Goal: Information Seeking & Learning: Find specific fact

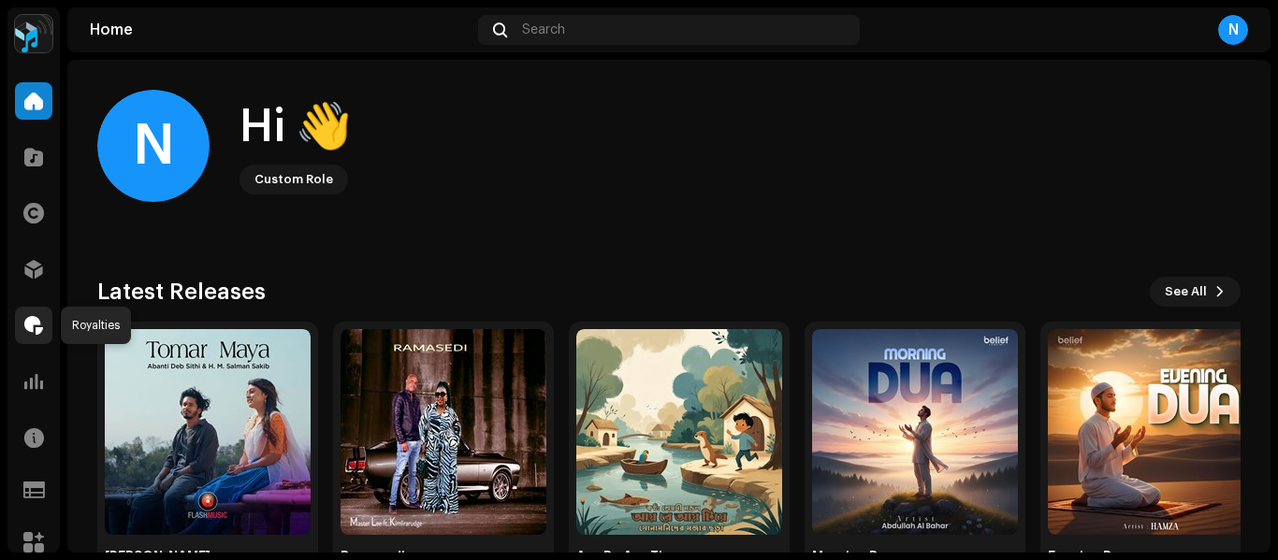
click at [32, 333] on span at bounding box center [33, 325] width 19 height 15
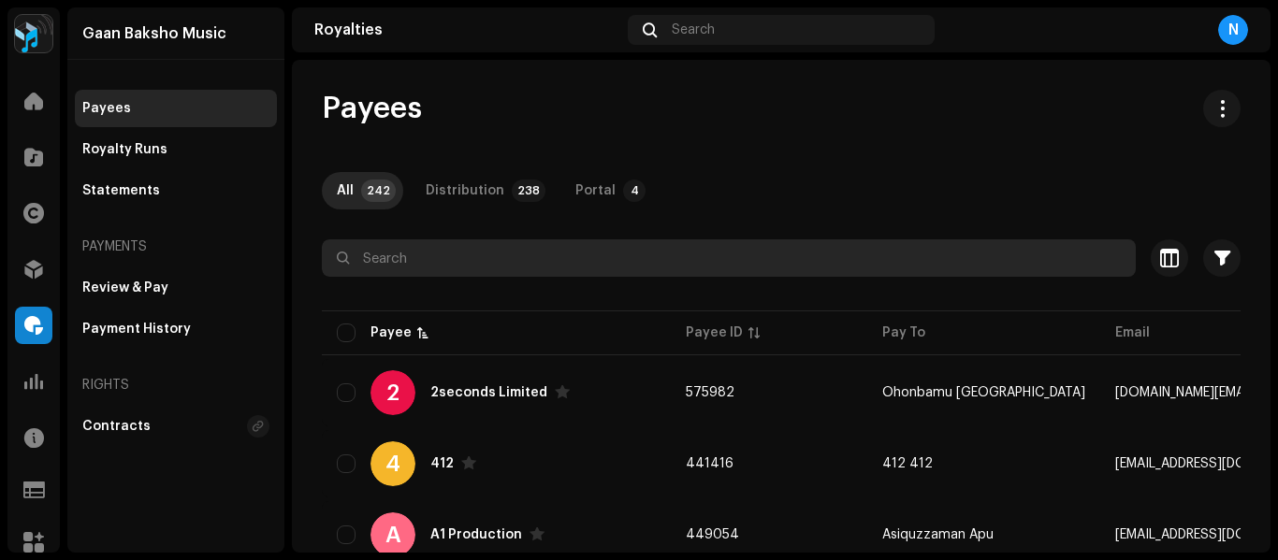
click at [493, 260] on input "text" at bounding box center [729, 258] width 814 height 37
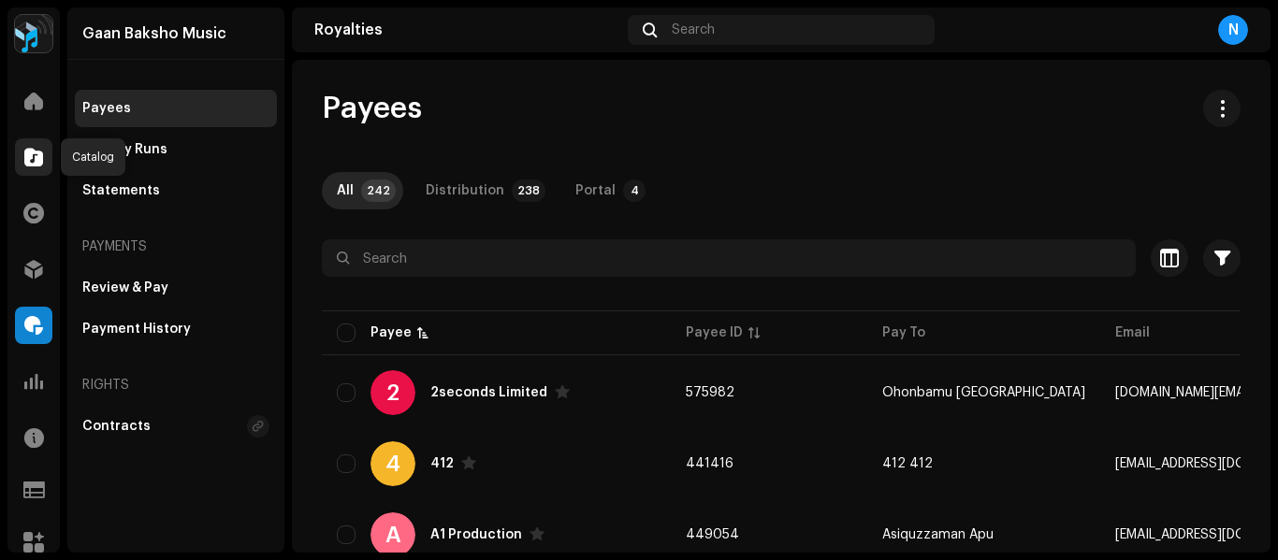
click at [28, 155] on span at bounding box center [33, 157] width 19 height 15
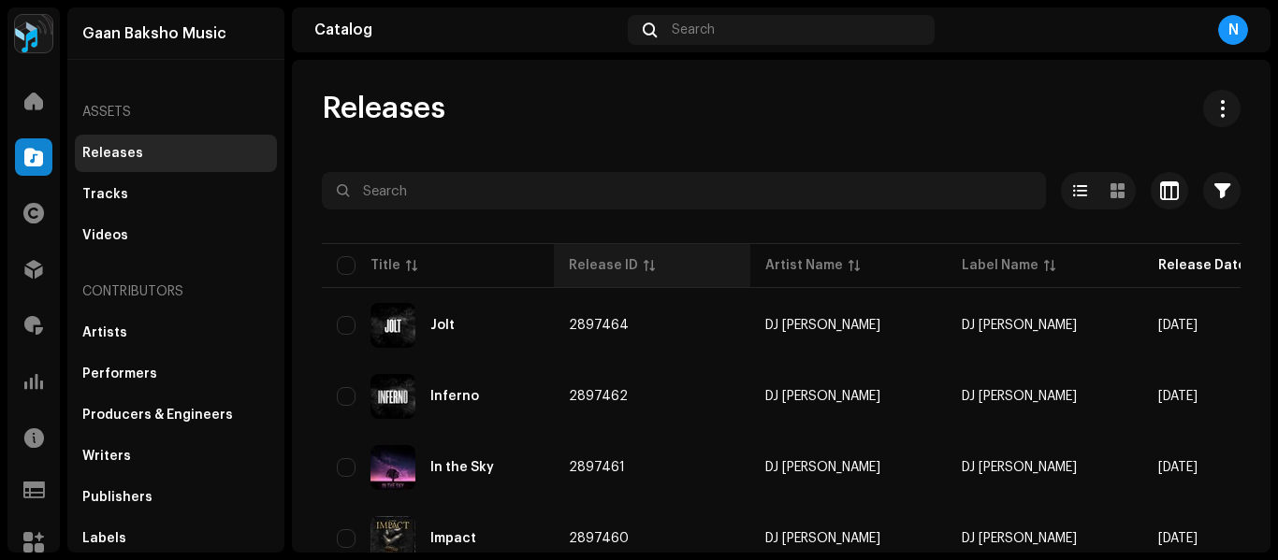
click at [601, 258] on div "Release ID" at bounding box center [603, 265] width 69 height 19
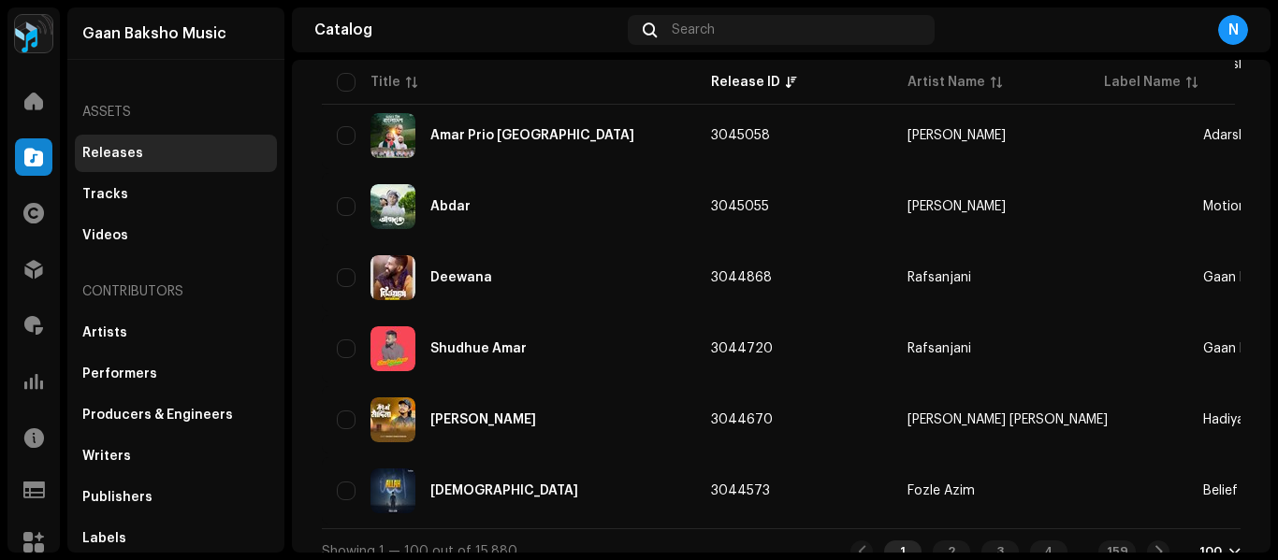
scroll to position [6907, 0]
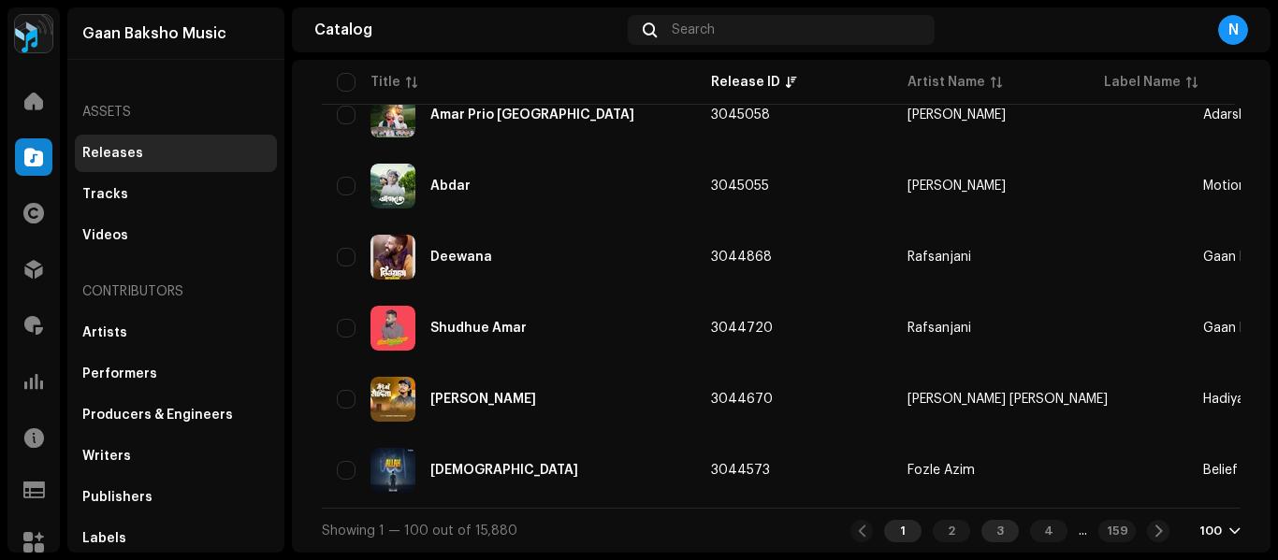
click at [984, 533] on div "3" at bounding box center [1000, 531] width 37 height 22
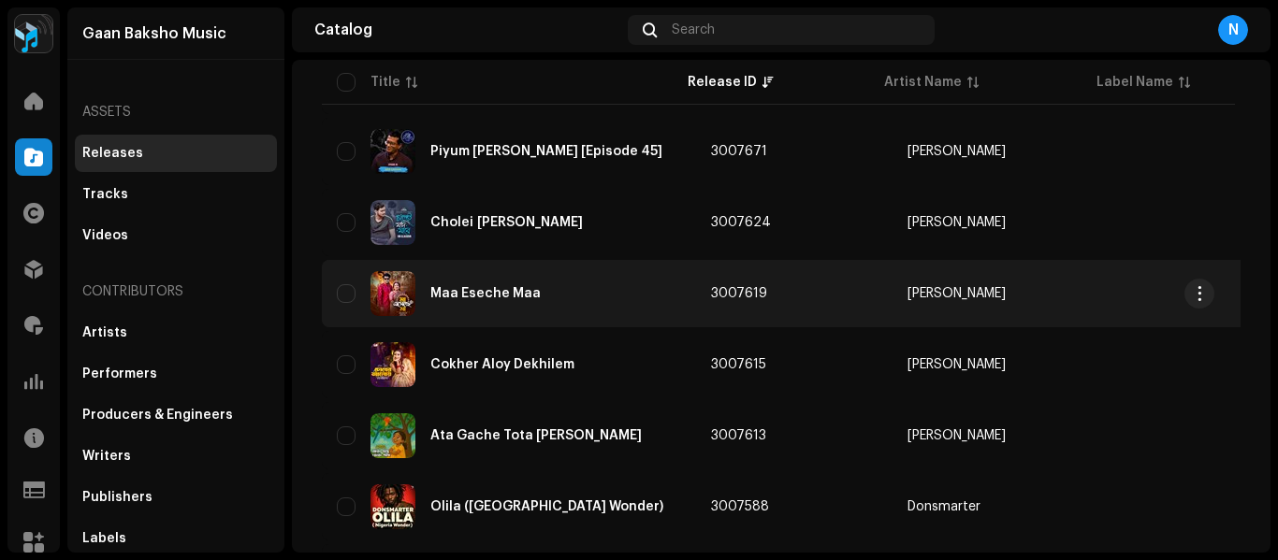
scroll to position [5261, 0]
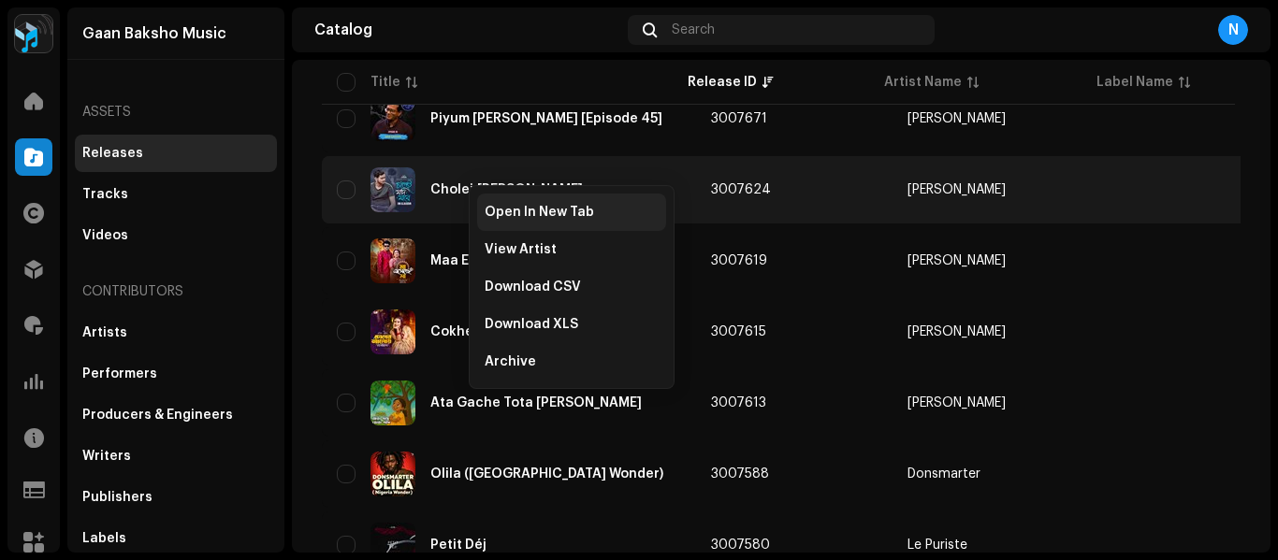
click at [502, 208] on span "Open In New Tab" at bounding box center [539, 212] width 109 height 15
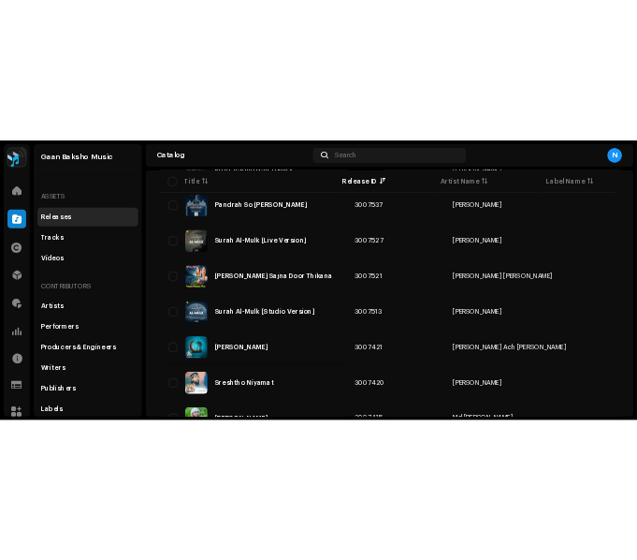
scroll to position [5916, 0]
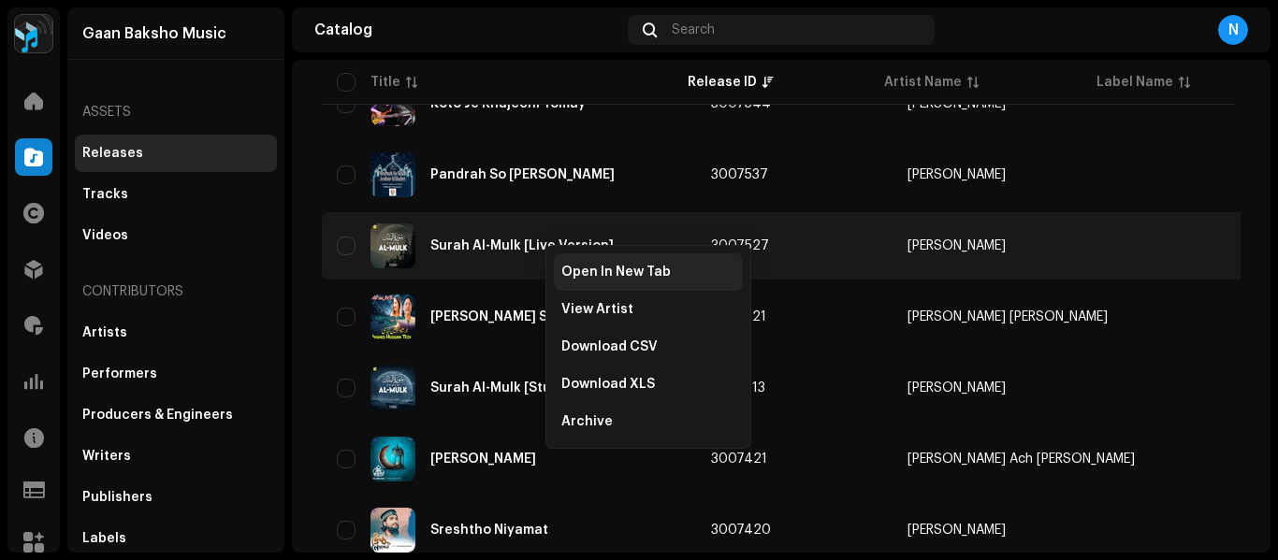
click at [577, 270] on span "Open In New Tab" at bounding box center [615, 272] width 109 height 15
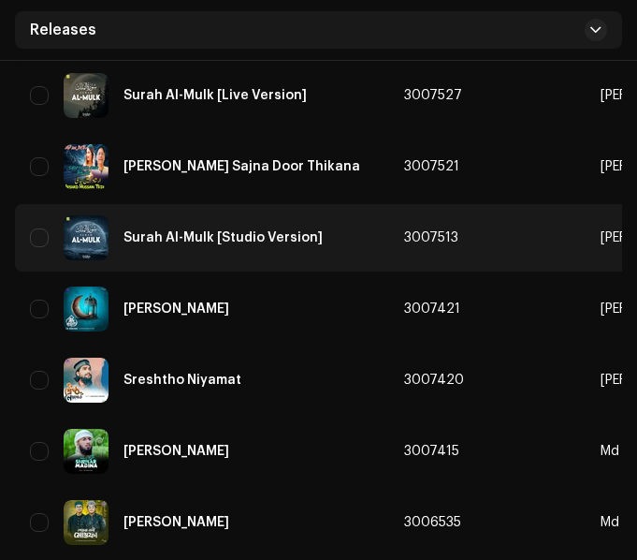
scroll to position [6176, 0]
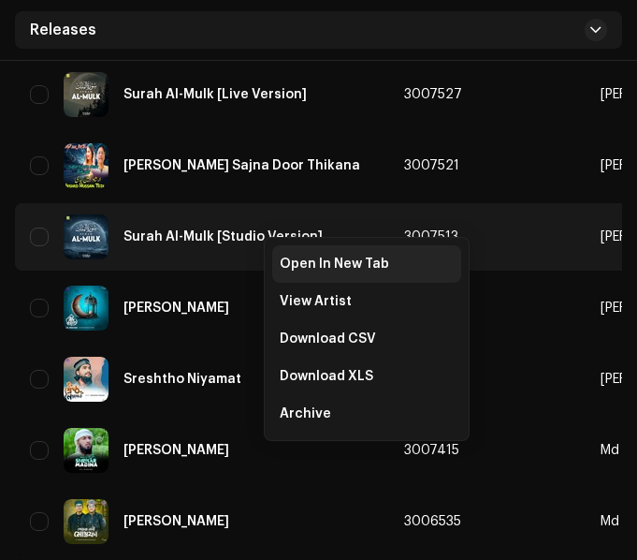
click at [280, 255] on div "Open In New Tab" at bounding box center [366, 263] width 189 height 37
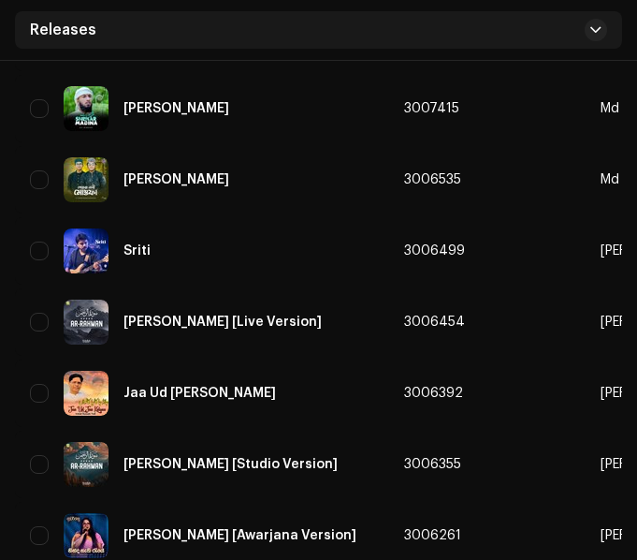
scroll to position [6643, 0]
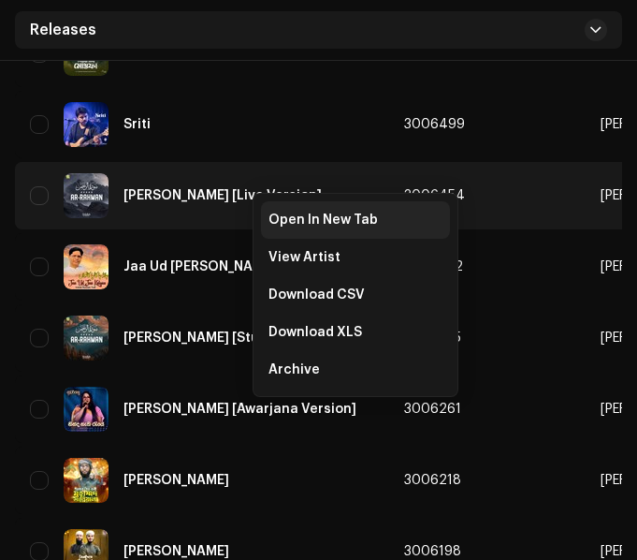
click at [284, 214] on span "Open In New Tab" at bounding box center [323, 219] width 109 height 15
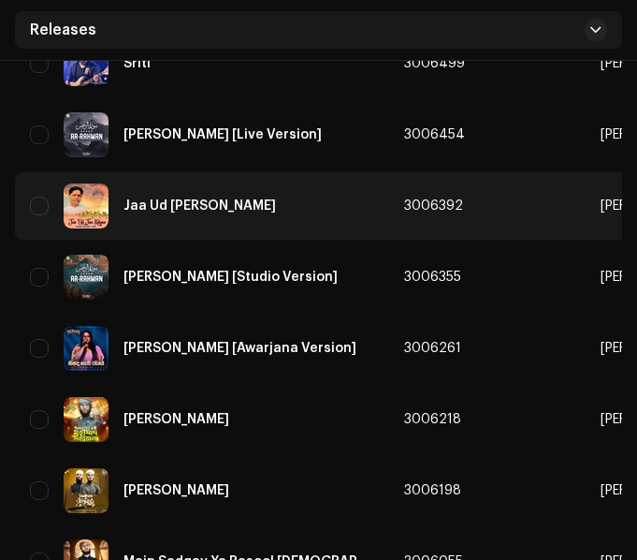
scroll to position [6737, 0]
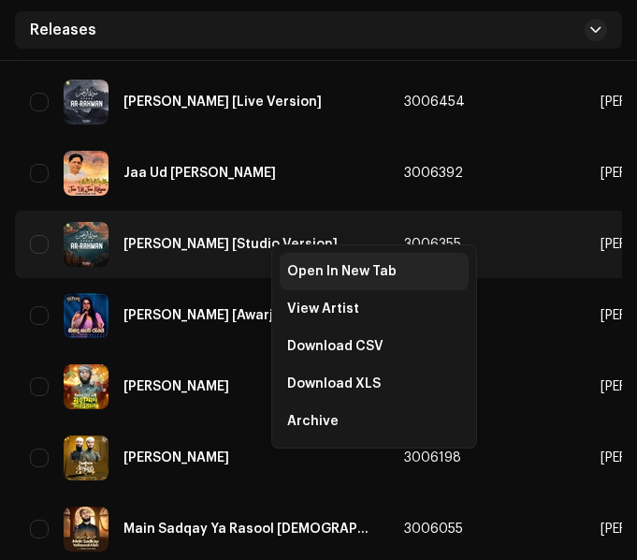
click at [298, 265] on span "Open In New Tab" at bounding box center [341, 271] width 109 height 15
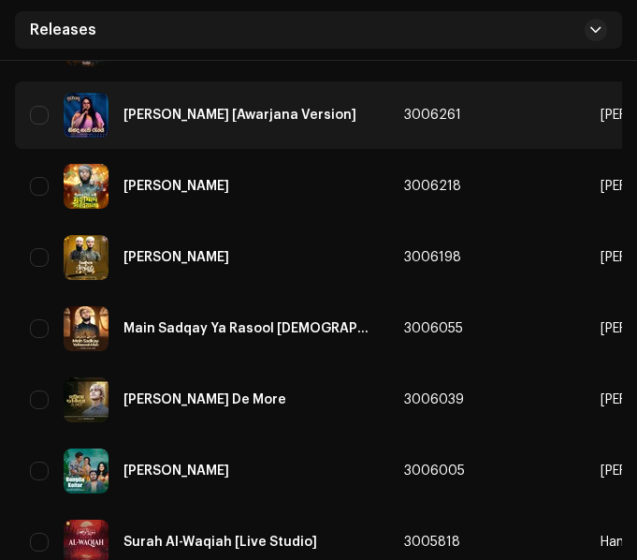
scroll to position [7032, 0]
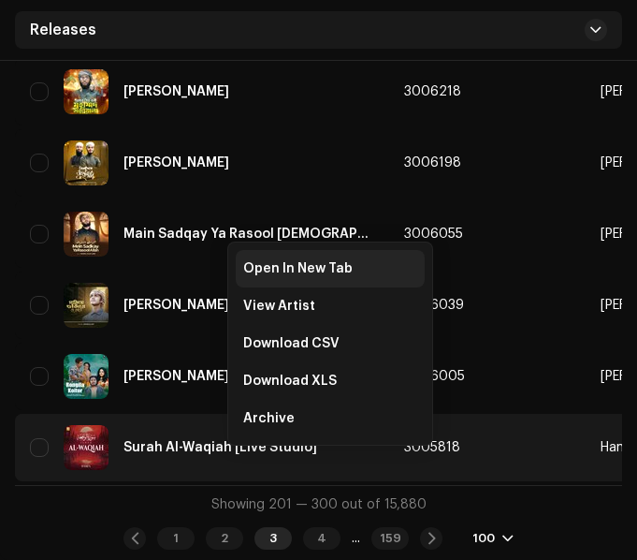
click at [264, 265] on span "Open In New Tab" at bounding box center [297, 268] width 109 height 15
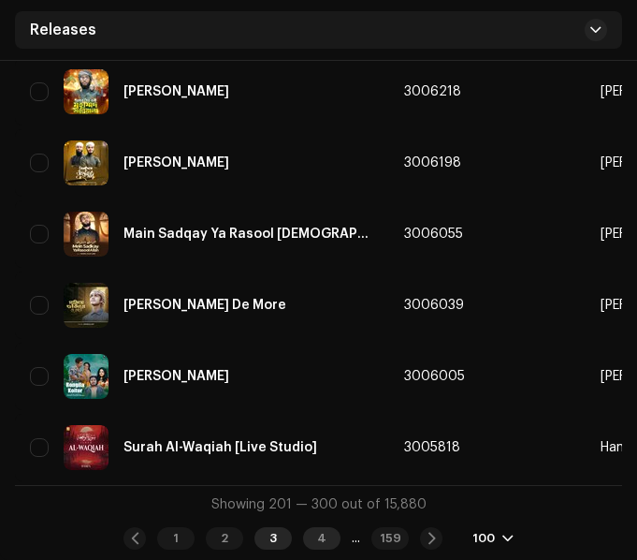
click at [321, 539] on div "4" at bounding box center [321, 538] width 37 height 22
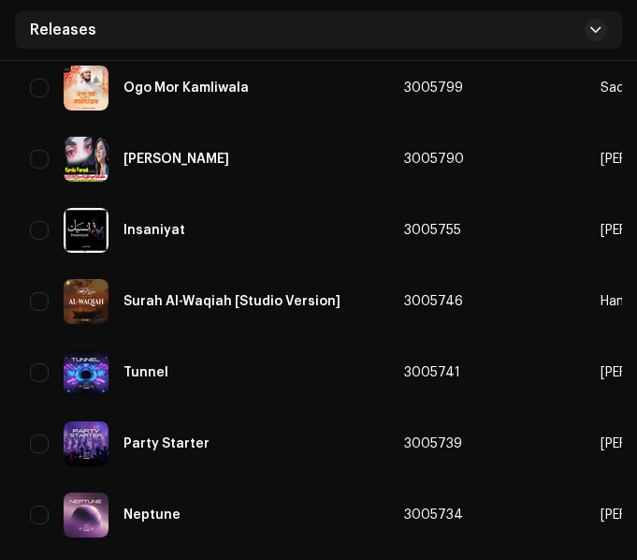
scroll to position [468, 0]
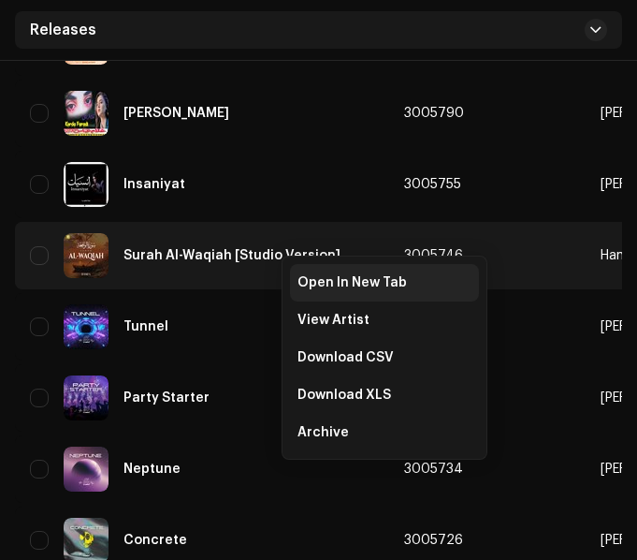
click at [305, 286] on span "Open In New Tab" at bounding box center [352, 282] width 109 height 15
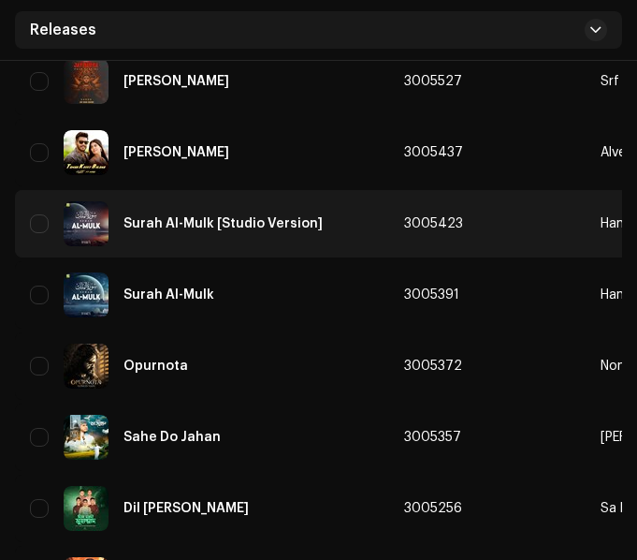
scroll to position [1029, 0]
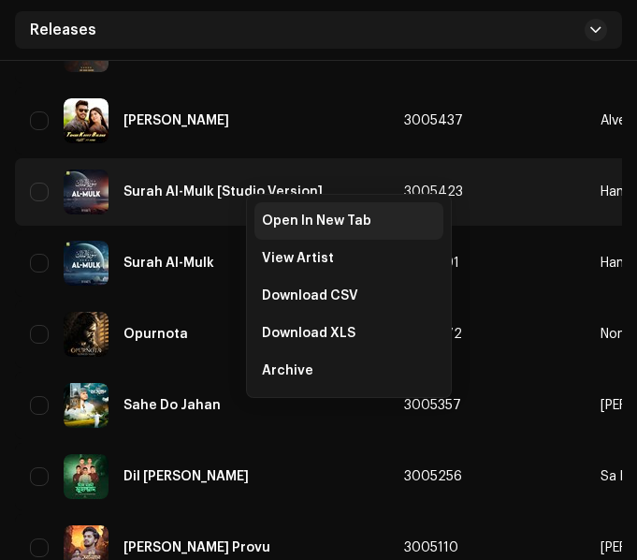
click at [269, 215] on span "Open In New Tab" at bounding box center [316, 220] width 109 height 15
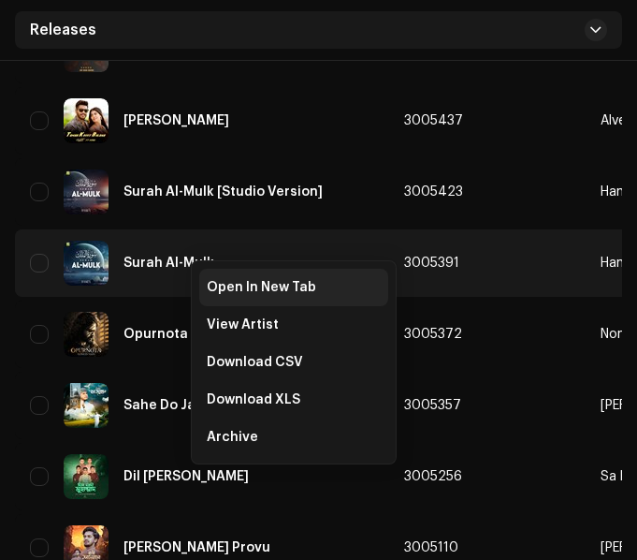
click at [210, 288] on span "Open In New Tab" at bounding box center [261, 287] width 109 height 15
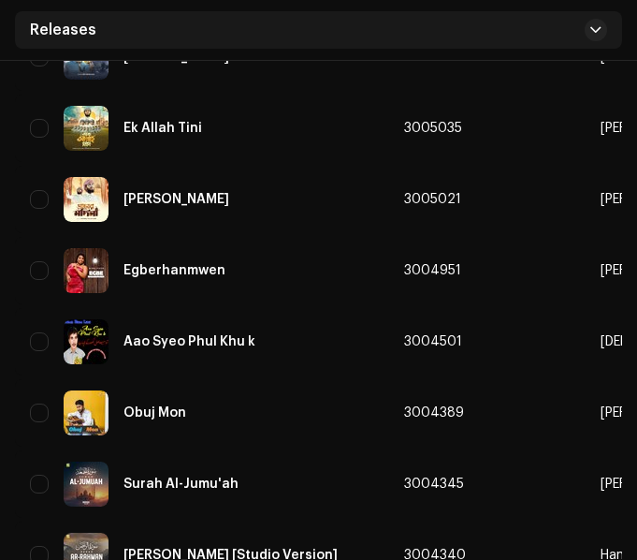
scroll to position [1778, 0]
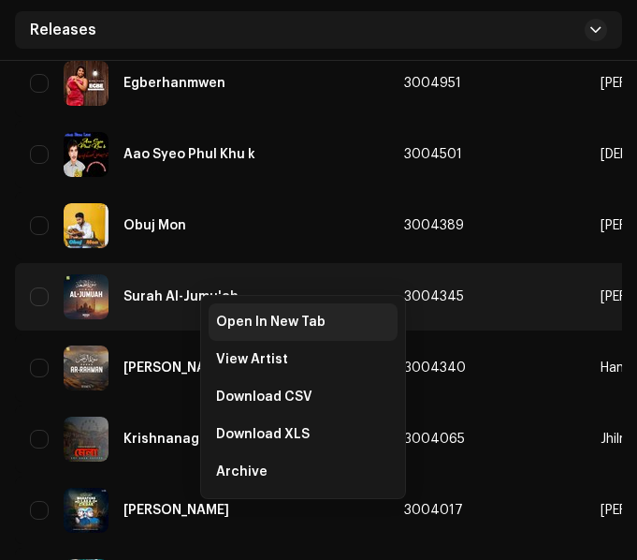
click at [223, 321] on span "Open In New Tab" at bounding box center [270, 321] width 109 height 15
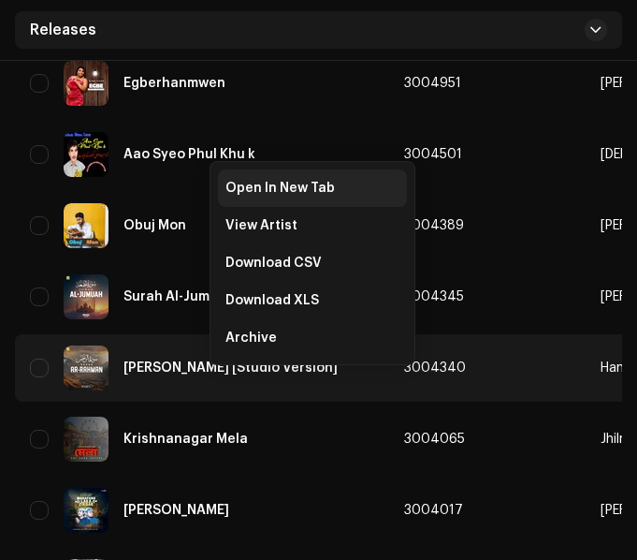
click at [260, 194] on span "Open In New Tab" at bounding box center [280, 188] width 109 height 15
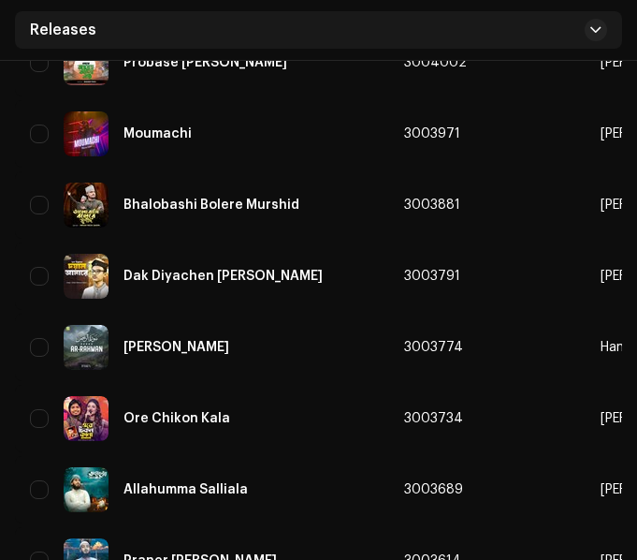
scroll to position [2339, 0]
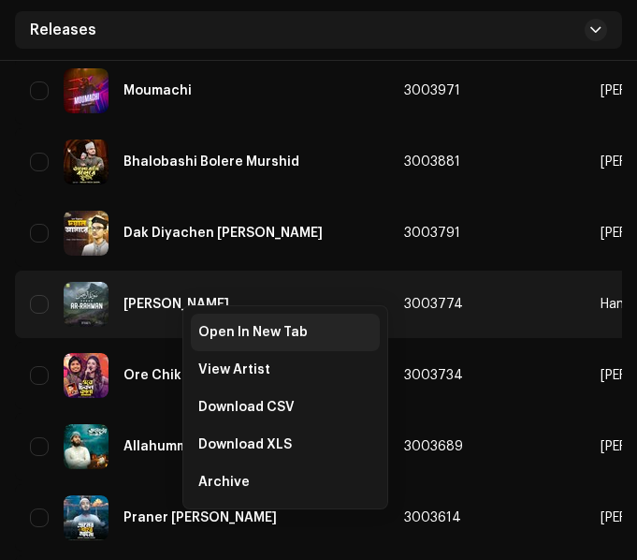
click at [213, 328] on span "Open In New Tab" at bounding box center [252, 332] width 109 height 15
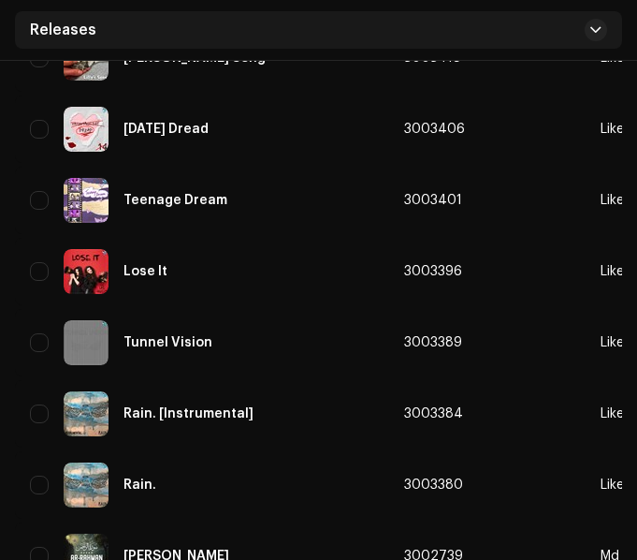
scroll to position [3275, 0]
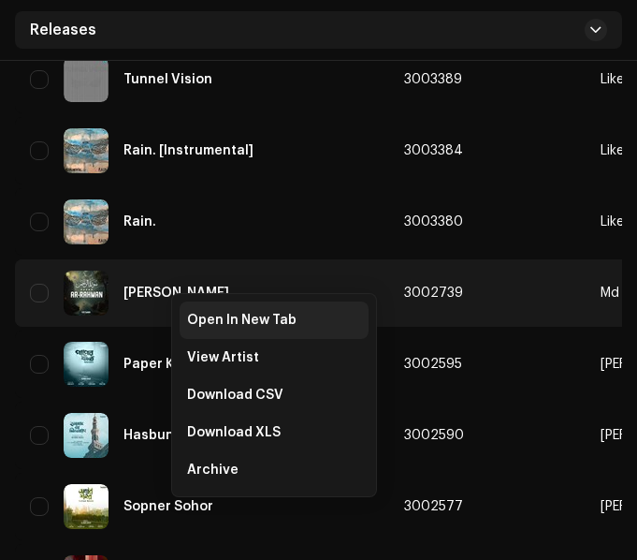
click at [208, 317] on span "Open In New Tab" at bounding box center [241, 320] width 109 height 15
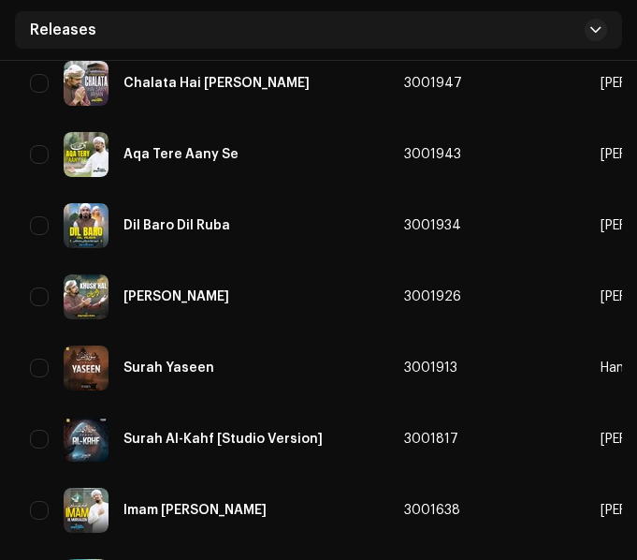
scroll to position [4585, 0]
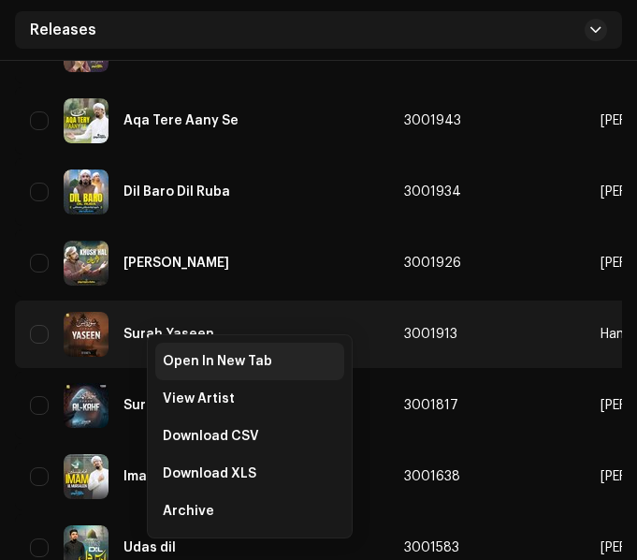
click at [170, 357] on span "Open In New Tab" at bounding box center [217, 361] width 109 height 15
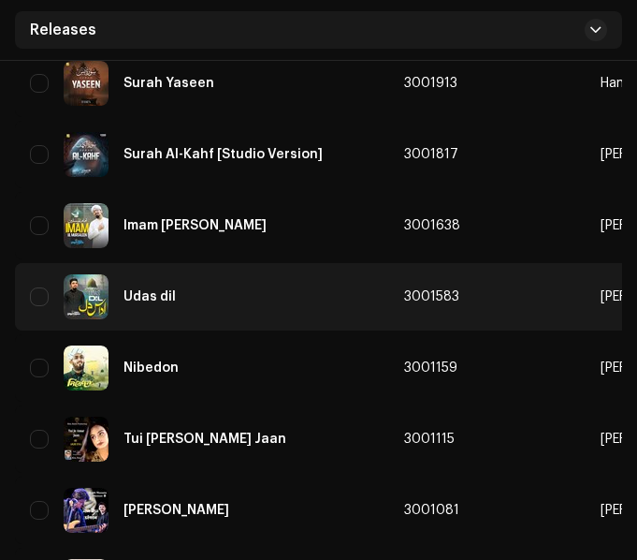
scroll to position [4866, 0]
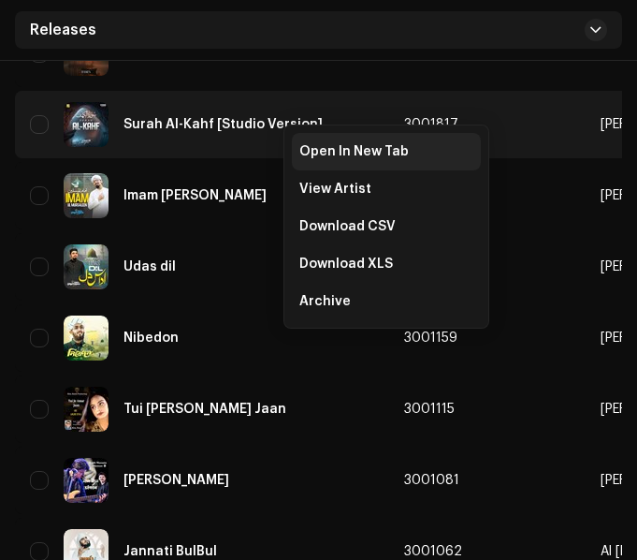
click at [310, 151] on span "Open In New Tab" at bounding box center [353, 151] width 109 height 15
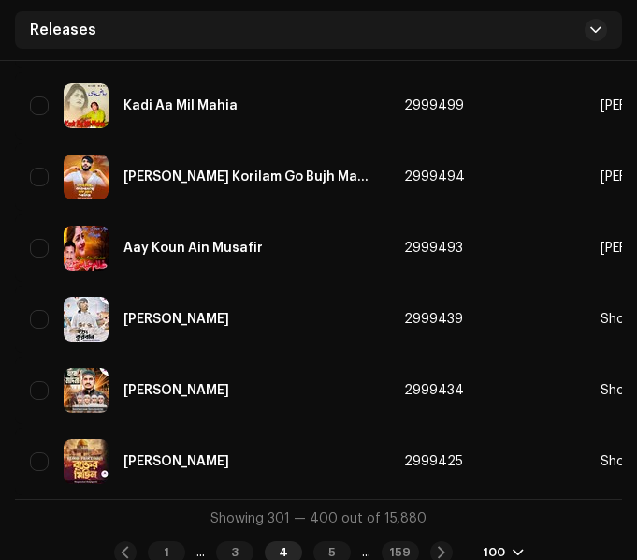
scroll to position [7032, 0]
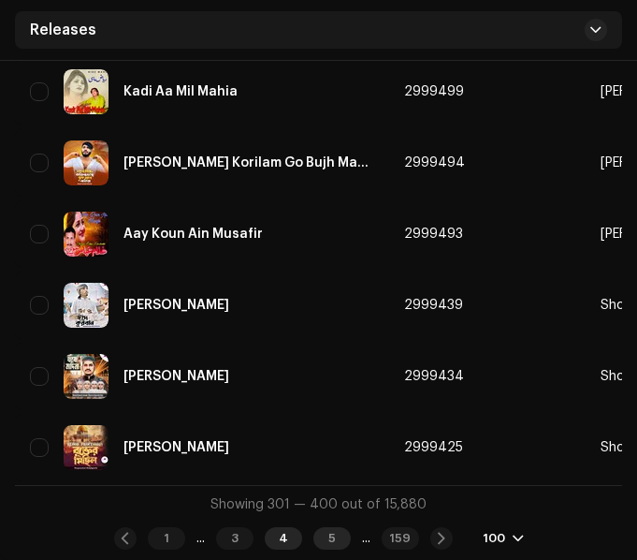
click at [332, 538] on div "5" at bounding box center [331, 538] width 37 height 22
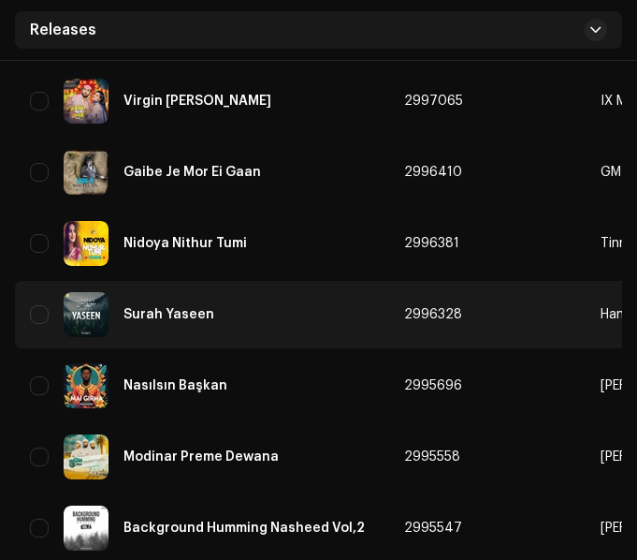
scroll to position [3369, 0]
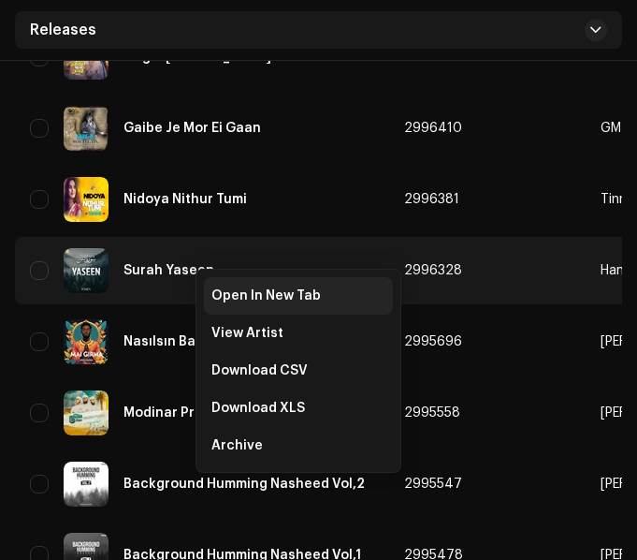
click at [214, 294] on span "Open In New Tab" at bounding box center [265, 295] width 109 height 15
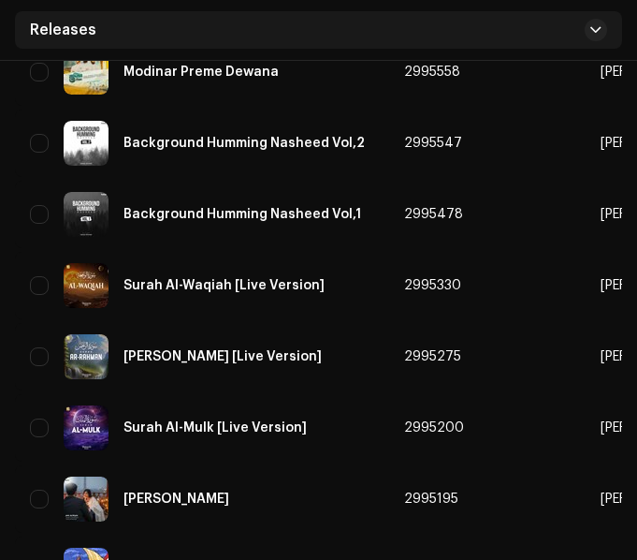
scroll to position [3743, 0]
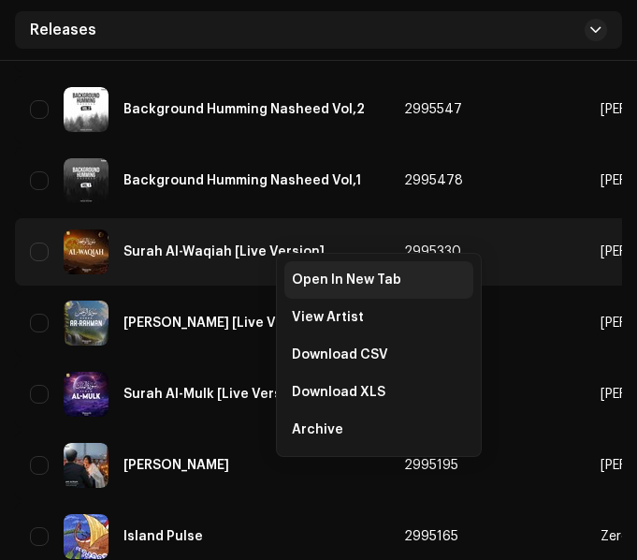
click at [296, 274] on span "Open In New Tab" at bounding box center [346, 279] width 109 height 15
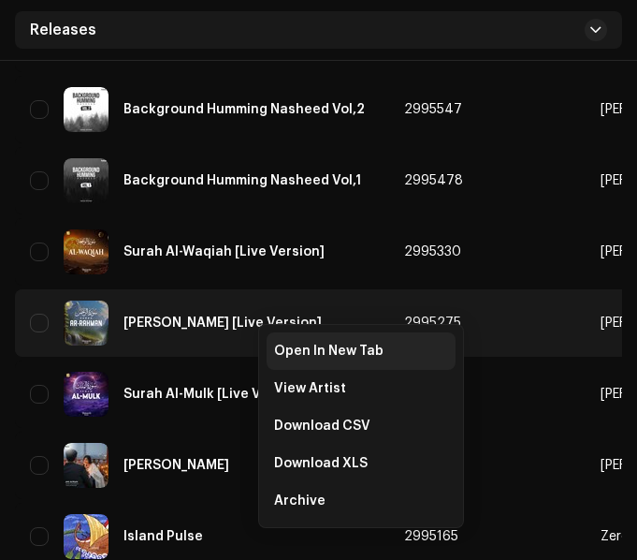
click at [277, 341] on div "Open In New Tab" at bounding box center [361, 350] width 189 height 37
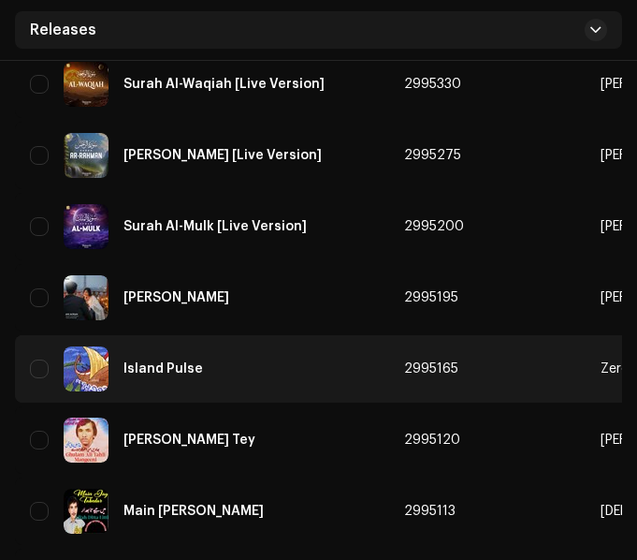
scroll to position [3930, 0]
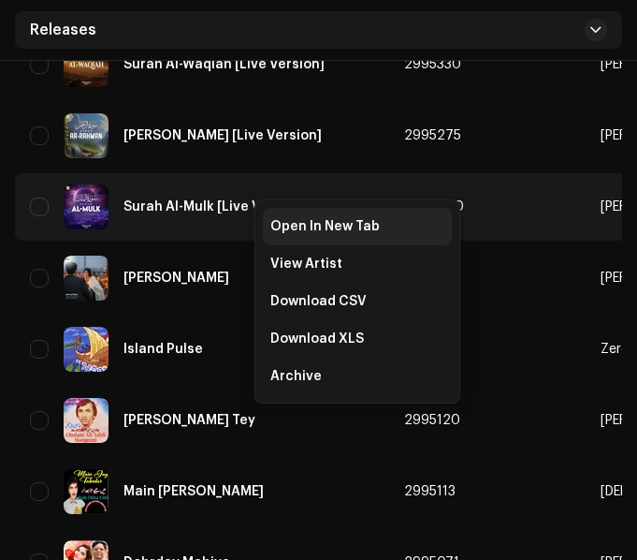
click at [280, 231] on span "Open In New Tab" at bounding box center [324, 226] width 109 height 15
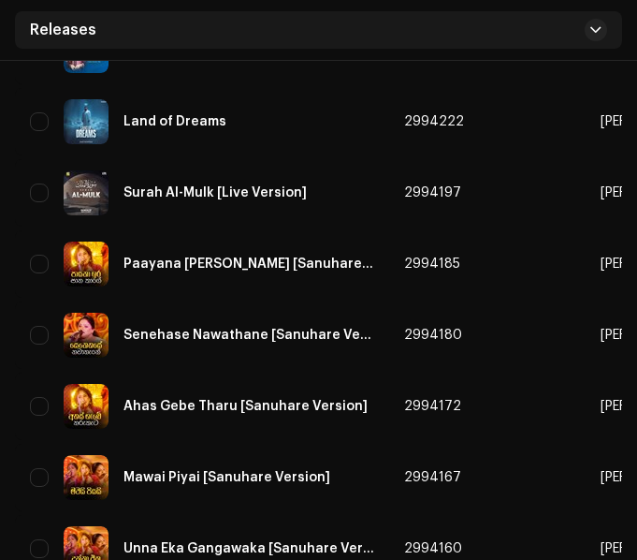
scroll to position [4585, 0]
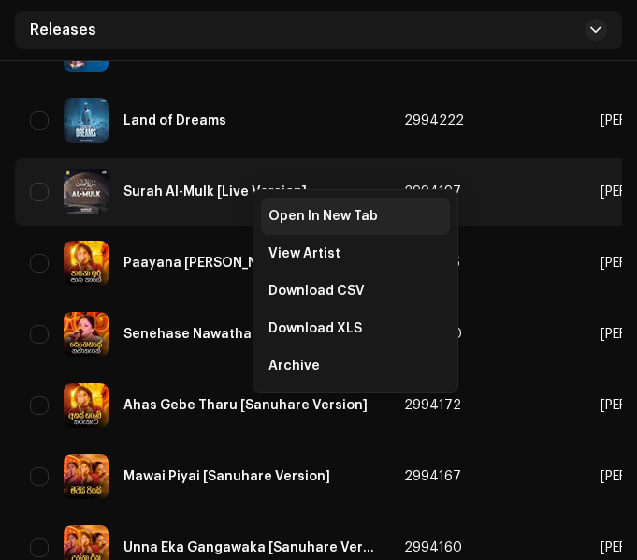
click at [292, 217] on span "Open In New Tab" at bounding box center [323, 216] width 109 height 15
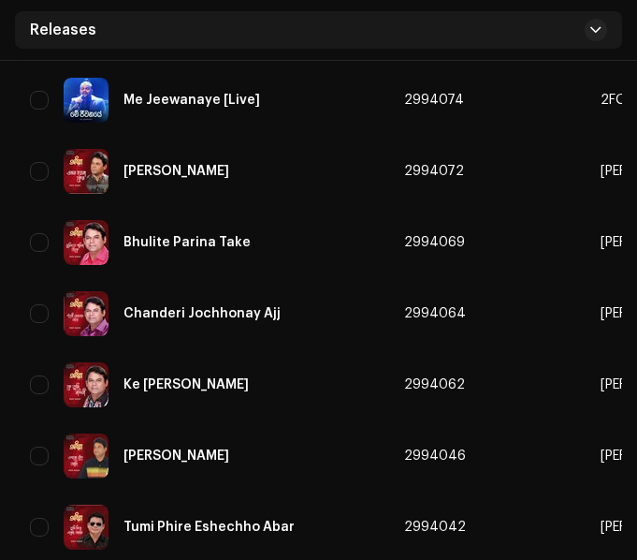
scroll to position [7032, 0]
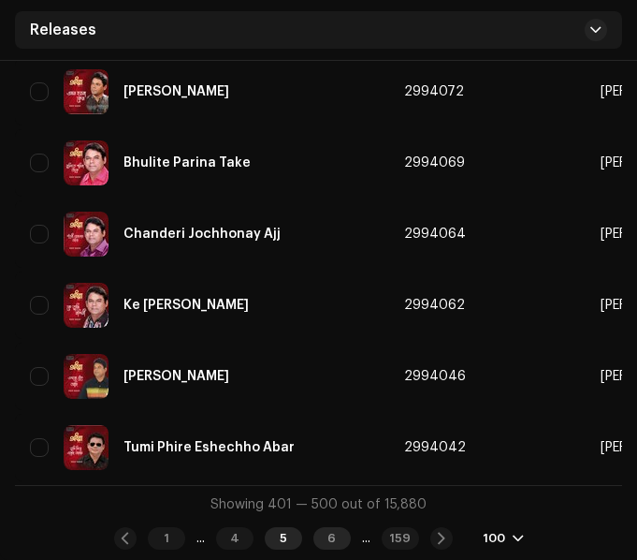
click at [337, 535] on div "6" at bounding box center [331, 538] width 37 height 22
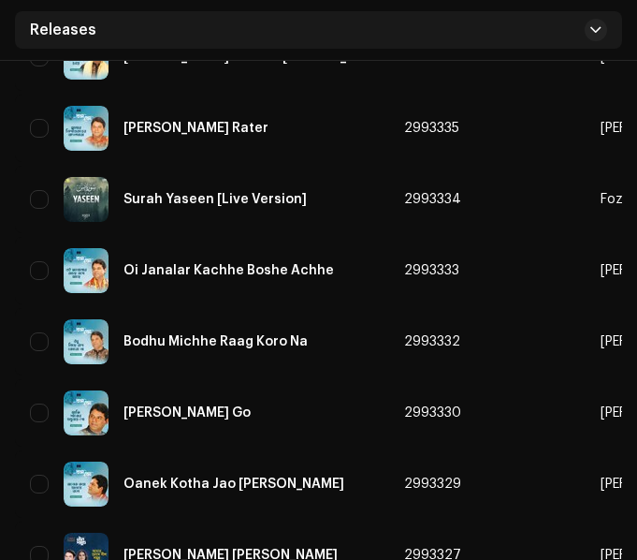
scroll to position [7032, 0]
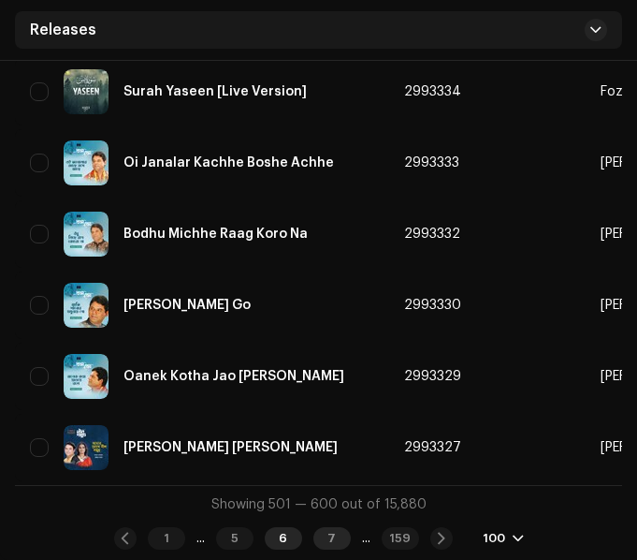
click at [326, 540] on div "7" at bounding box center [331, 538] width 37 height 22
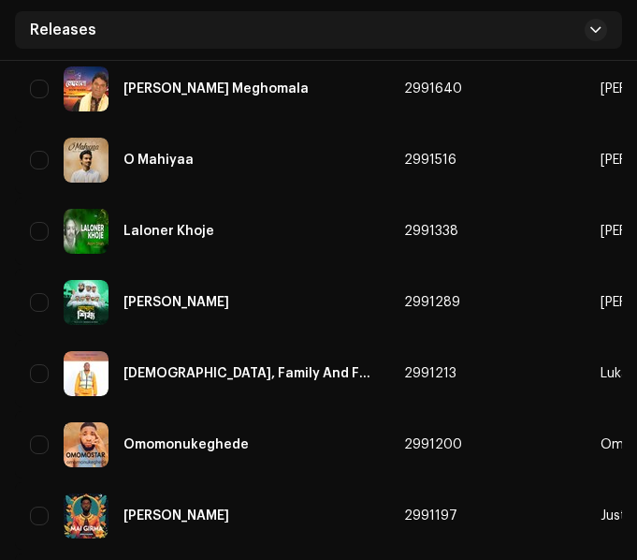
scroll to position [2807, 0]
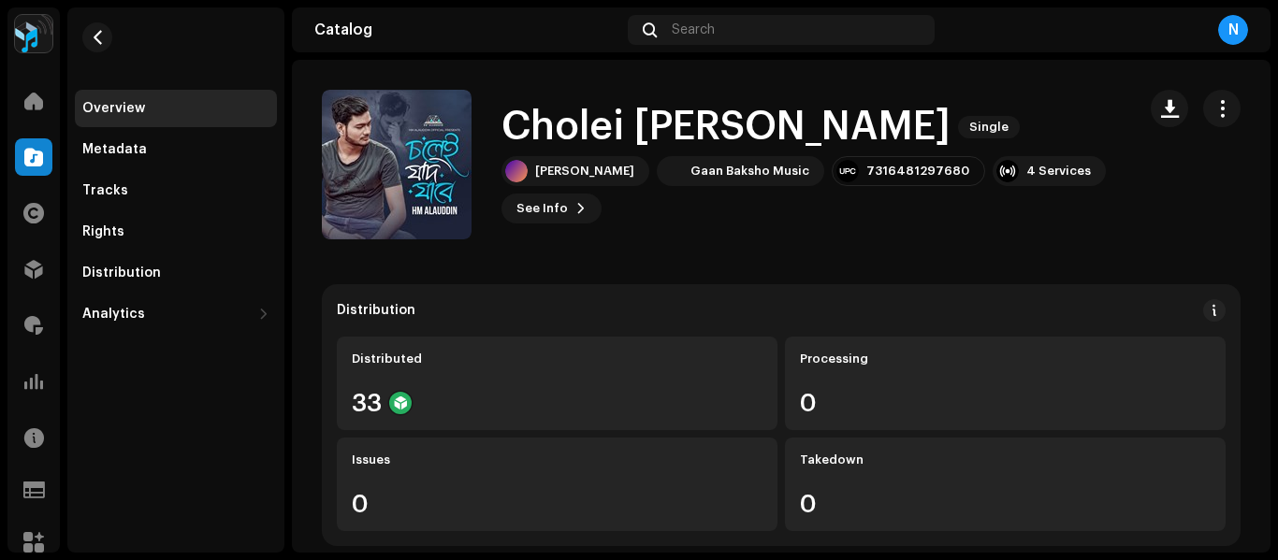
scroll to position [281, 0]
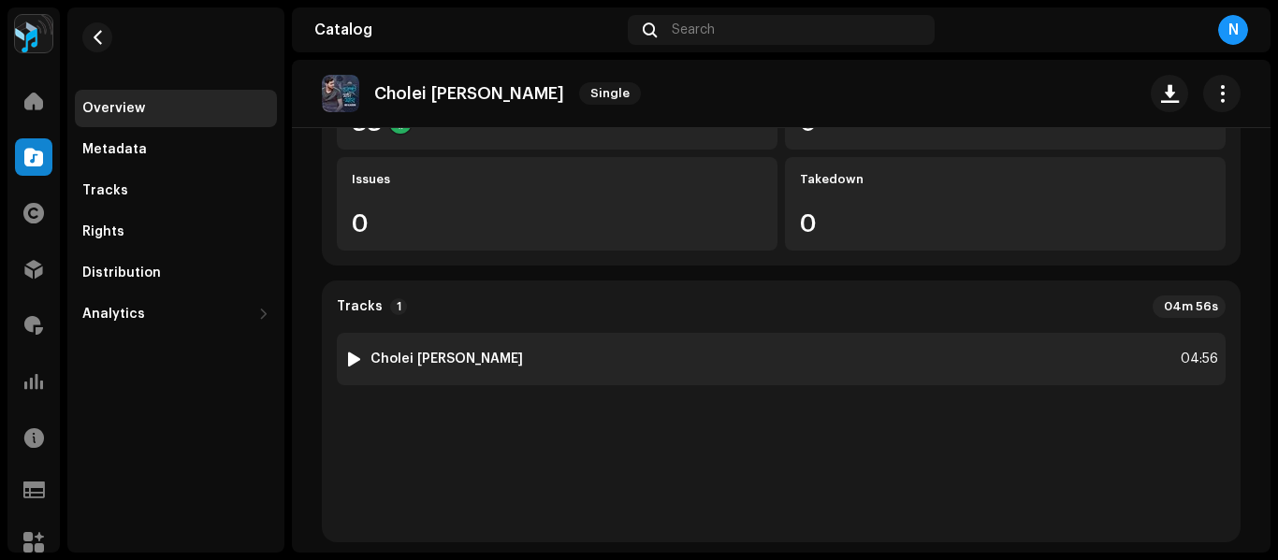
click at [645, 354] on div "1 Cholei Jodi Jabe 04:56" at bounding box center [781, 359] width 889 height 52
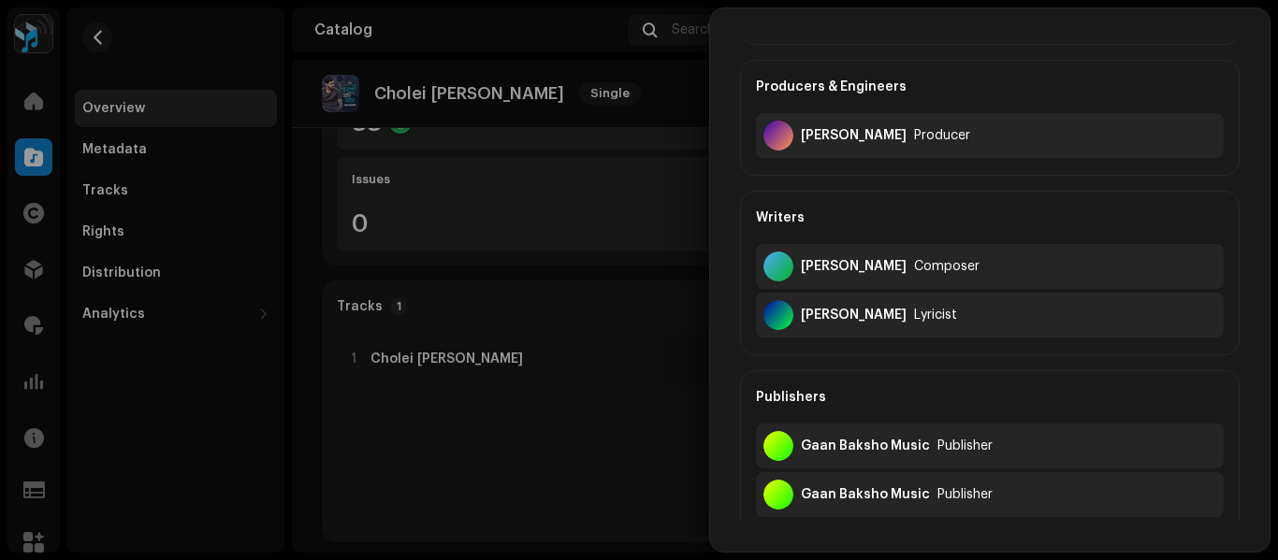
scroll to position [187, 0]
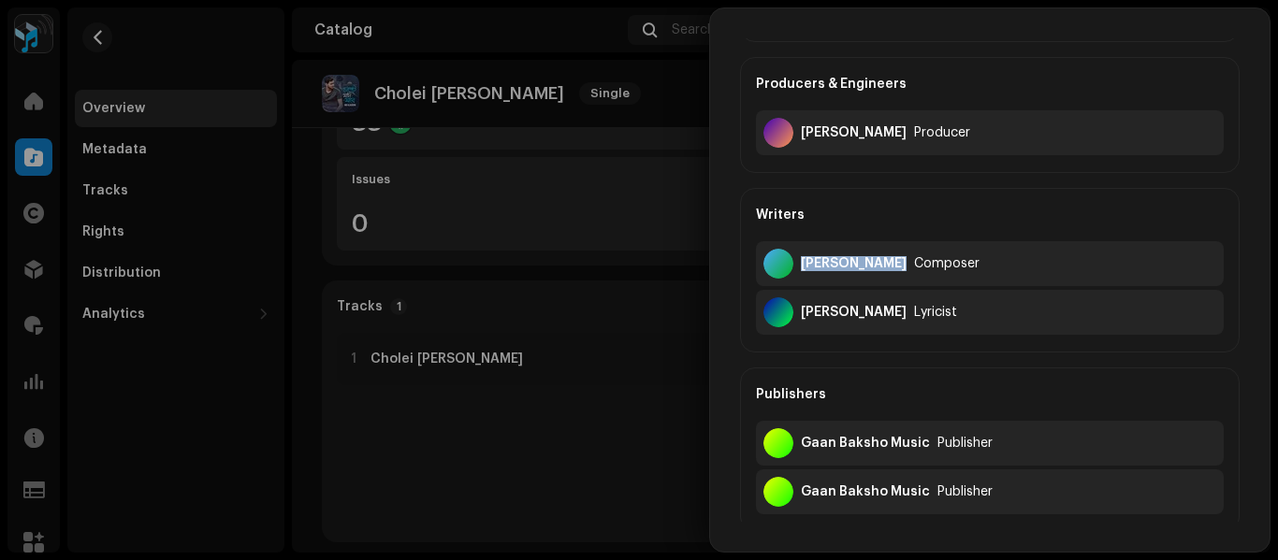
drag, startPoint x: 803, startPoint y: 260, endPoint x: 895, endPoint y: 255, distance: 91.9
click at [895, 255] on div "Golam Sarawar Composer" at bounding box center [990, 263] width 468 height 45
copy div "Golam Sarawar"
drag, startPoint x: 802, startPoint y: 311, endPoint x: 887, endPoint y: 322, distance: 85.9
click at [887, 322] on div "Fardous Khan Lyricist" at bounding box center [990, 312] width 468 height 45
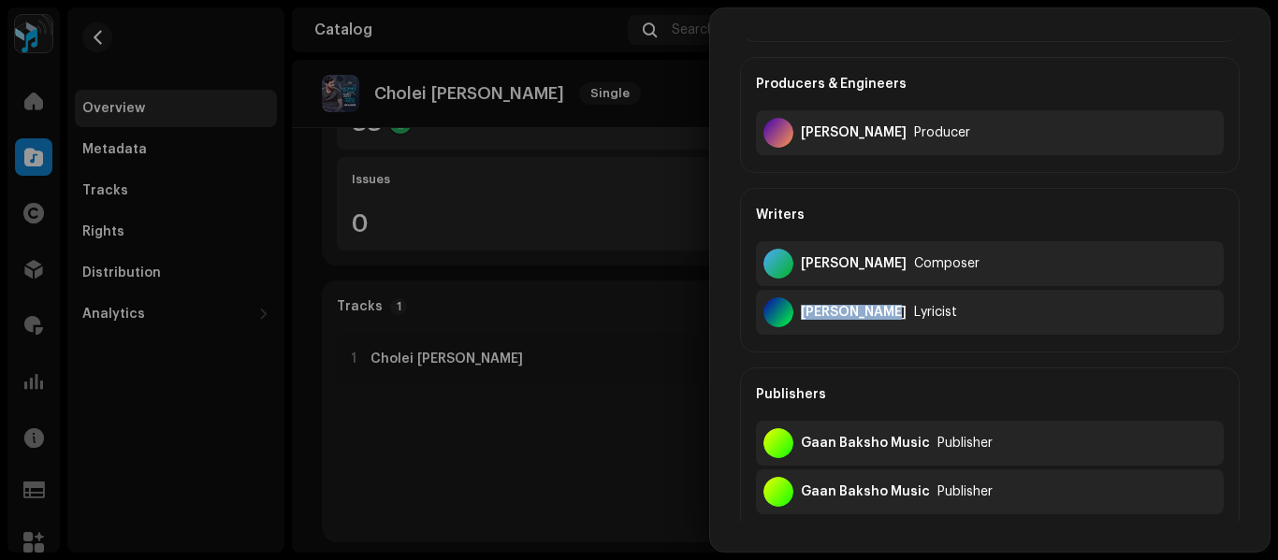
copy div "Fardous Khan"
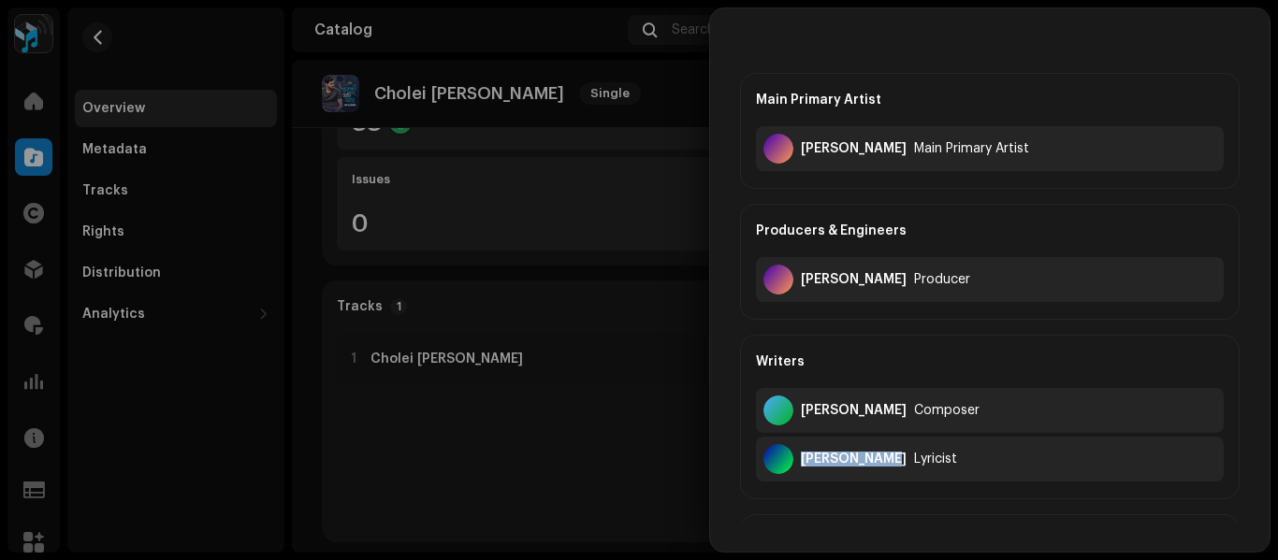
scroll to position [0, 0]
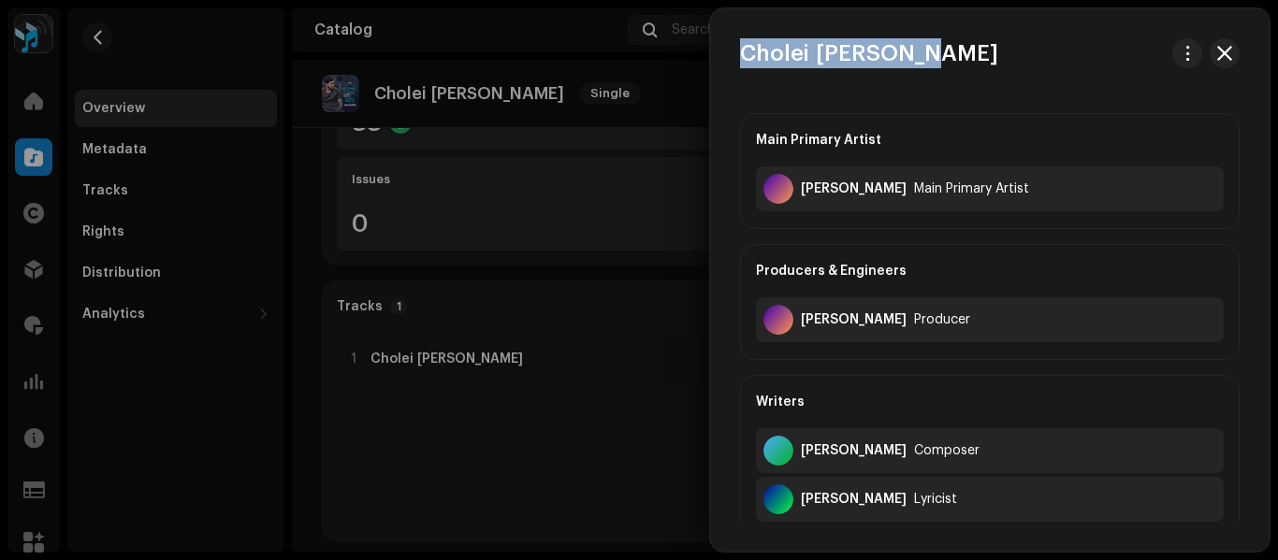
drag, startPoint x: 741, startPoint y: 53, endPoint x: 921, endPoint y: 51, distance: 179.7
click at [921, 51] on div "Cholei Jodi Jabe" at bounding box center [990, 53] width 560 height 30
copy h3 "Cholei Jodi Jabe"
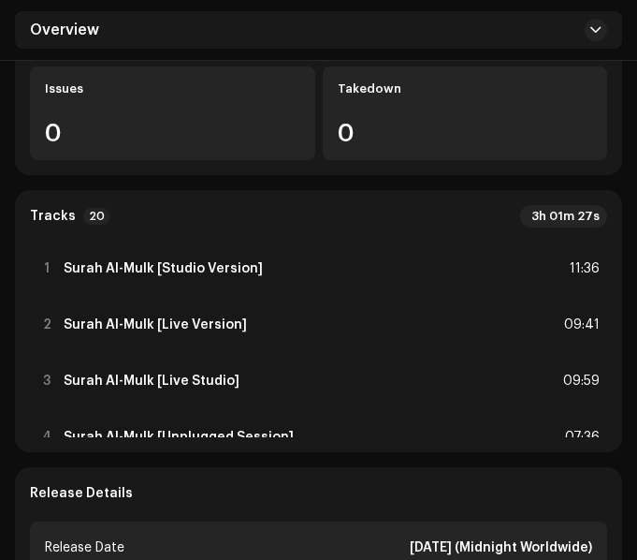
scroll to position [468, 0]
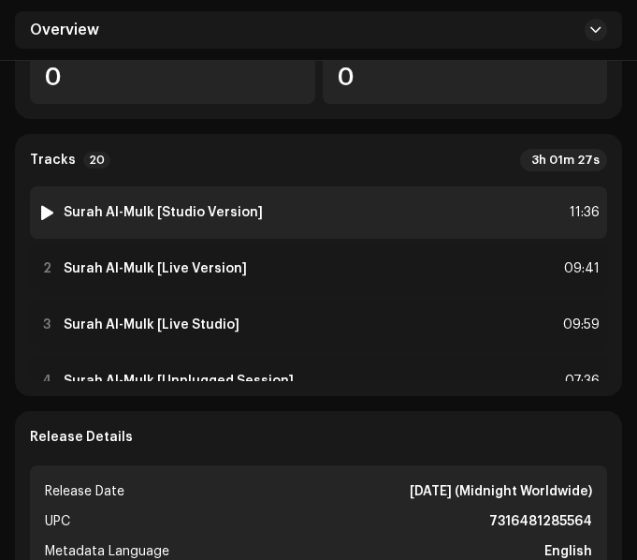
click at [300, 225] on div "1 Surah Al-Mulk [Studio Version] 11:36" at bounding box center [318, 212] width 577 height 52
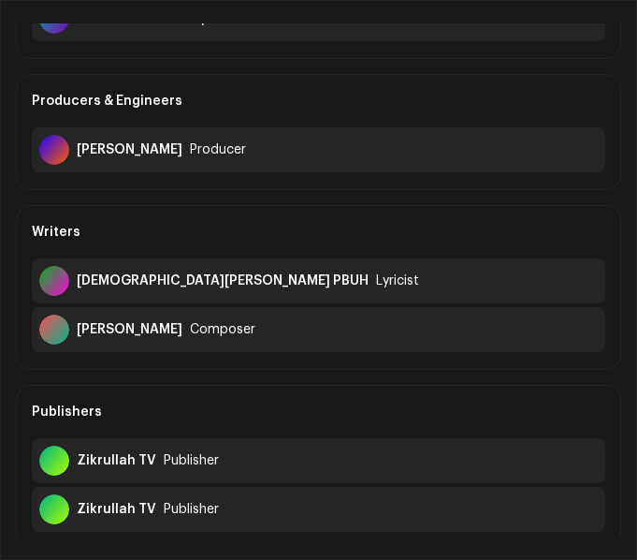
scroll to position [187, 0]
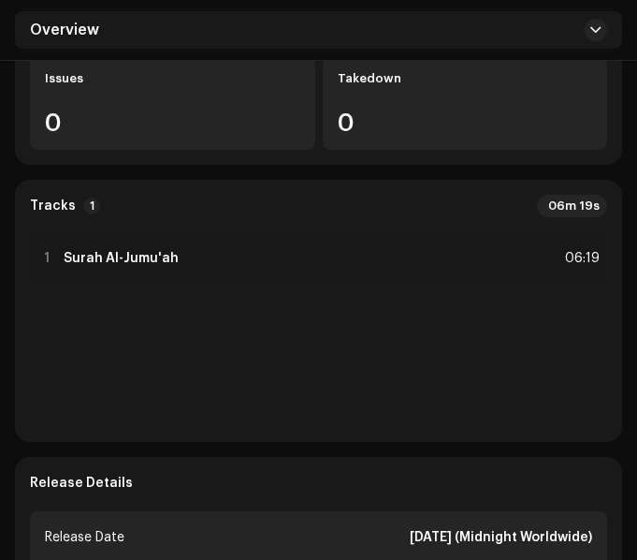
scroll to position [468, 0]
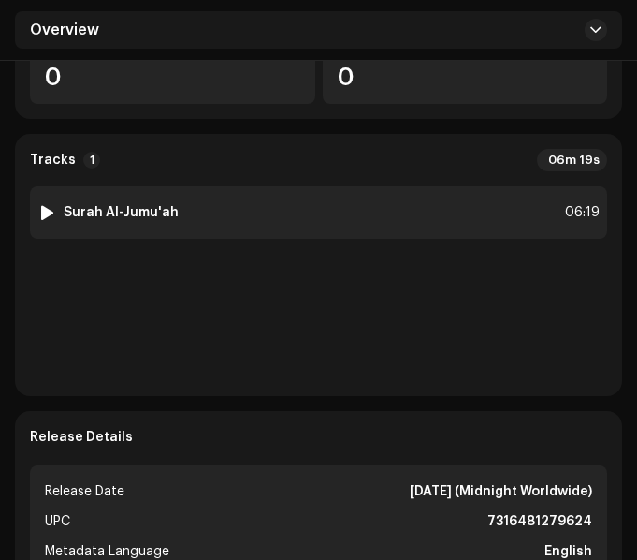
click at [389, 213] on div "1 Surah Al-Jumu'ah 06:19" at bounding box center [318, 212] width 577 height 52
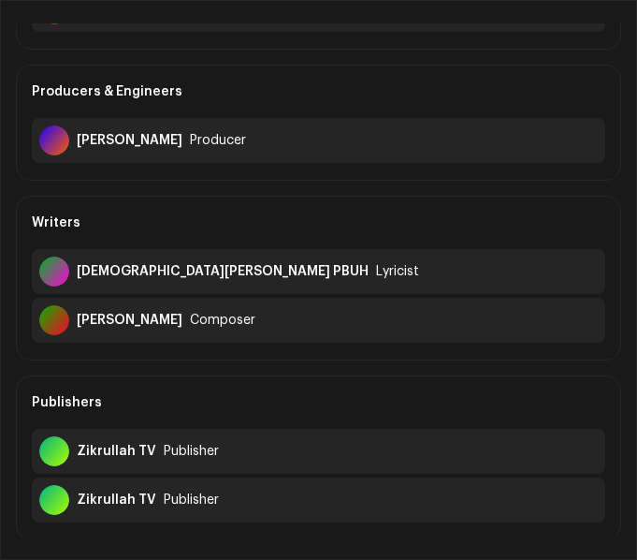
scroll to position [187, 0]
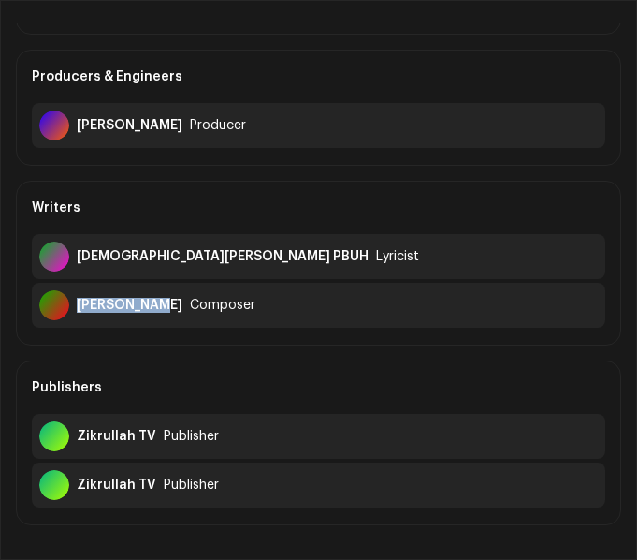
drag, startPoint x: 79, startPoint y: 305, endPoint x: 154, endPoint y: 312, distance: 76.1
click at [154, 312] on div "Mahdi Hasan" at bounding box center [130, 305] width 106 height 15
copy div "Mahdi Hasan"
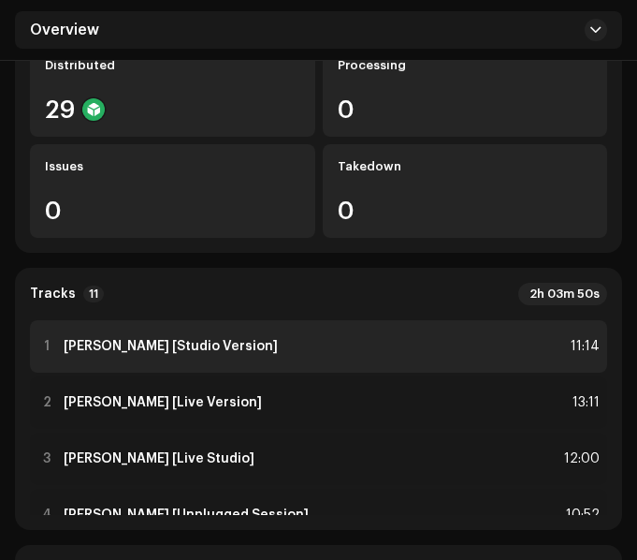
scroll to position [374, 0]
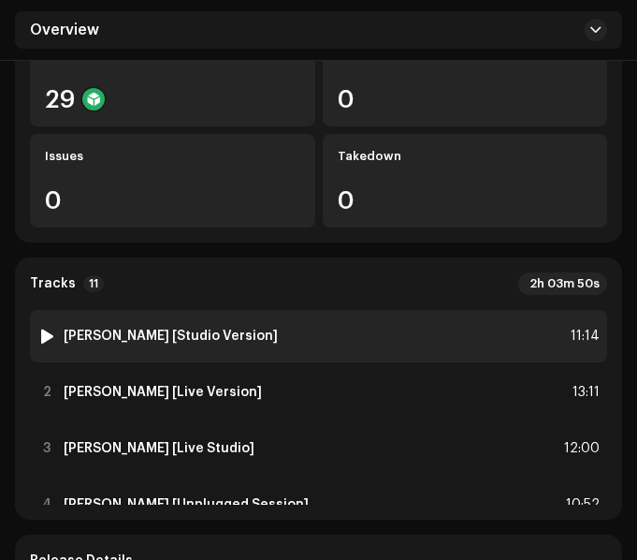
click at [310, 339] on div "1 [PERSON_NAME] [Studio Version] 11:14" at bounding box center [318, 336] width 577 height 52
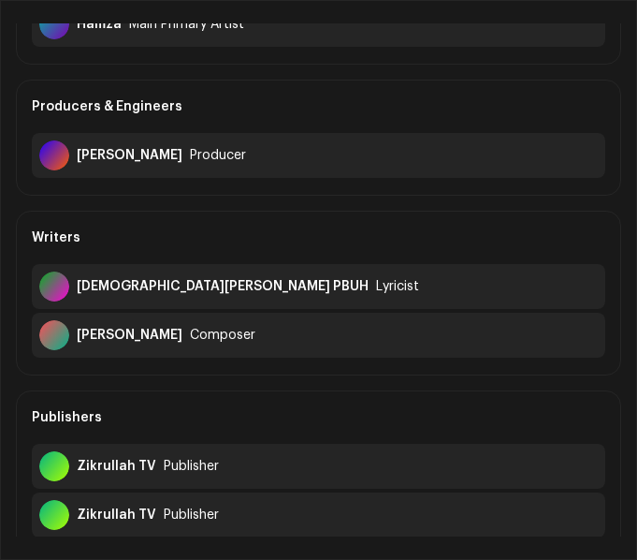
scroll to position [187, 0]
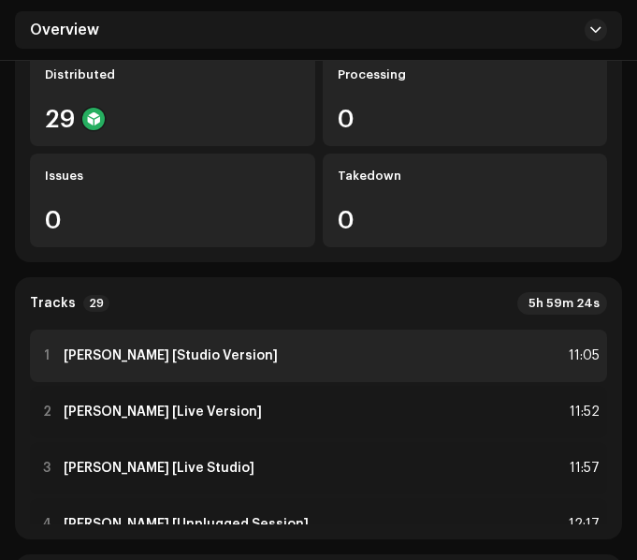
scroll to position [374, 0]
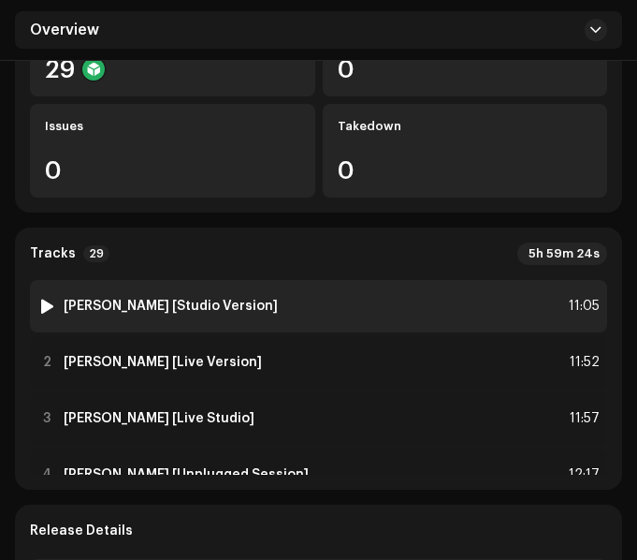
click at [388, 308] on div "1 Surah Ar-Rahman [Studio Version] 11:05" at bounding box center [318, 306] width 577 height 52
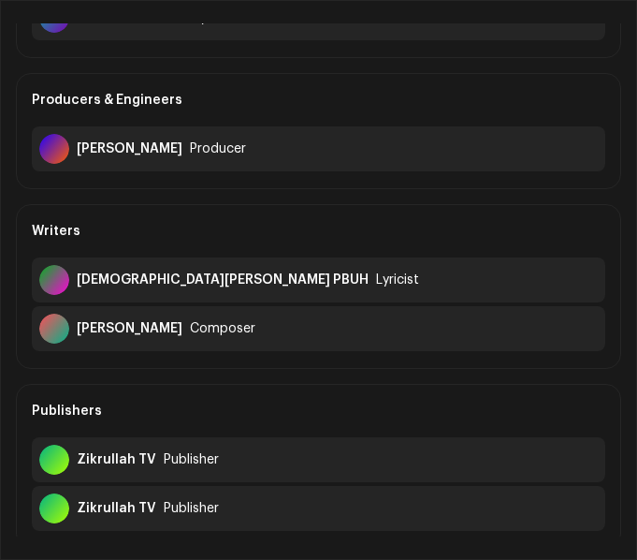
scroll to position [187, 0]
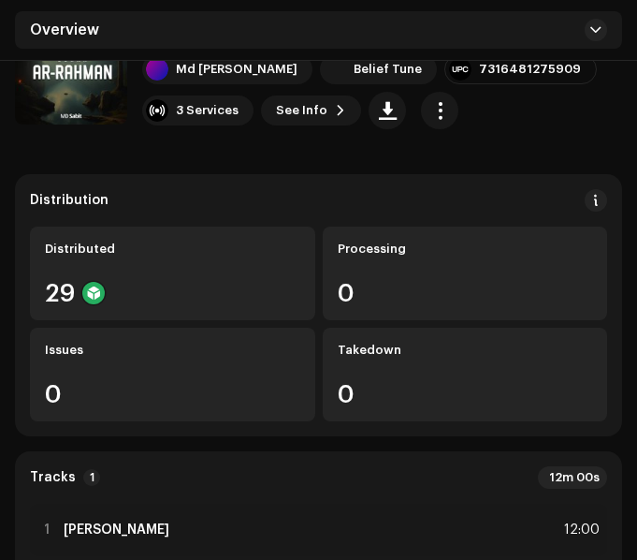
scroll to position [374, 0]
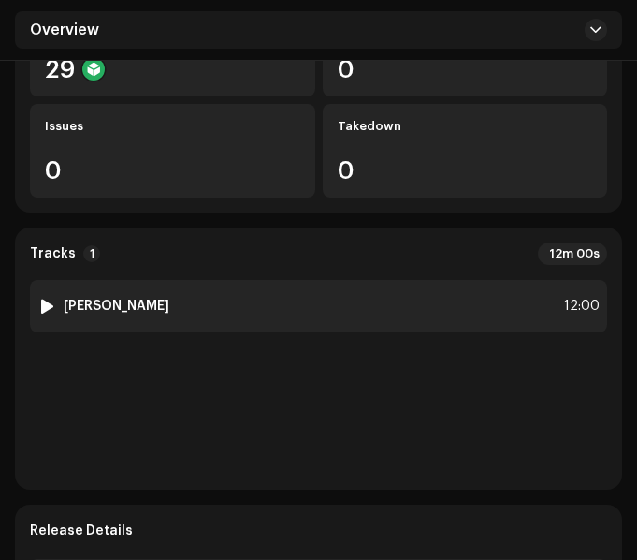
click at [341, 300] on div "1 Surah Ar-Rahman 12:00" at bounding box center [318, 306] width 577 height 52
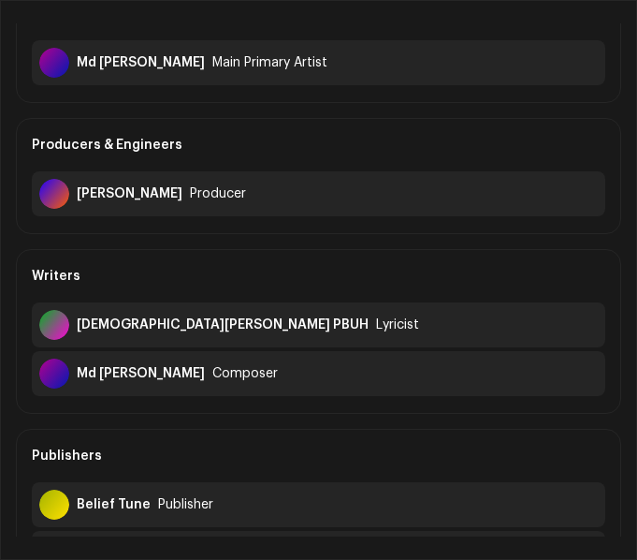
scroll to position [187, 0]
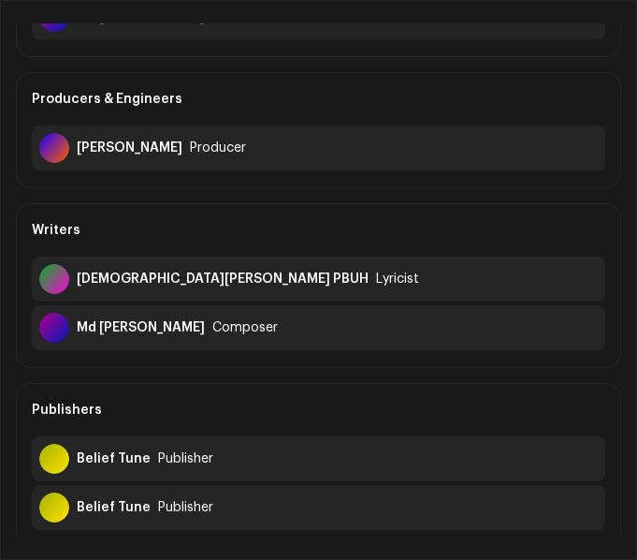
drag, startPoint x: 77, startPoint y: 325, endPoint x: 192, endPoint y: 338, distance: 115.8
click at [192, 338] on div "Md Hafijur Rahman Composer" at bounding box center [319, 327] width 574 height 45
copy div "Md Hafijur Rahman"
drag, startPoint x: 244, startPoint y: 273, endPoint x: 80, endPoint y: 274, distance: 164.7
click at [80, 274] on div "Prophet Muhammad PBUH Lyricist" at bounding box center [319, 278] width 574 height 45
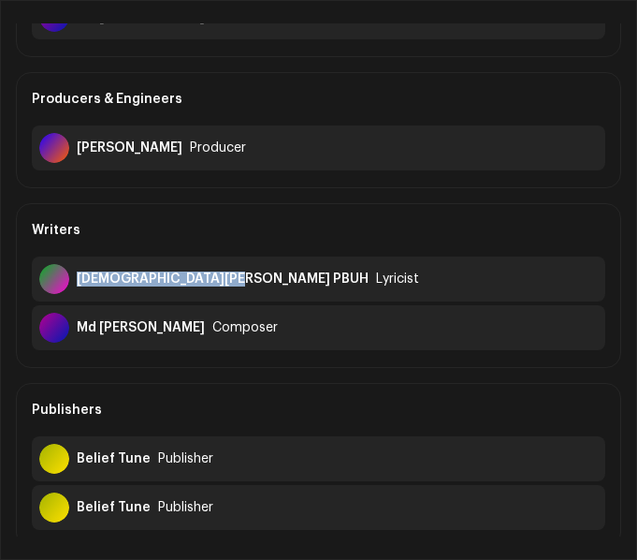
copy div "[DEMOGRAPHIC_DATA][PERSON_NAME] PBUH"
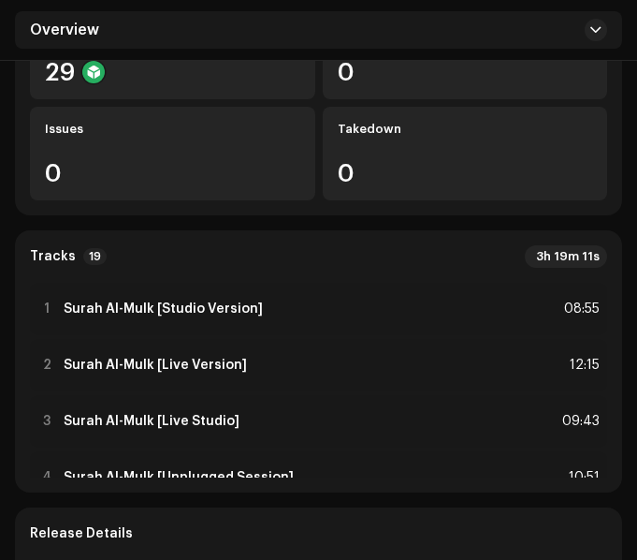
scroll to position [468, 0]
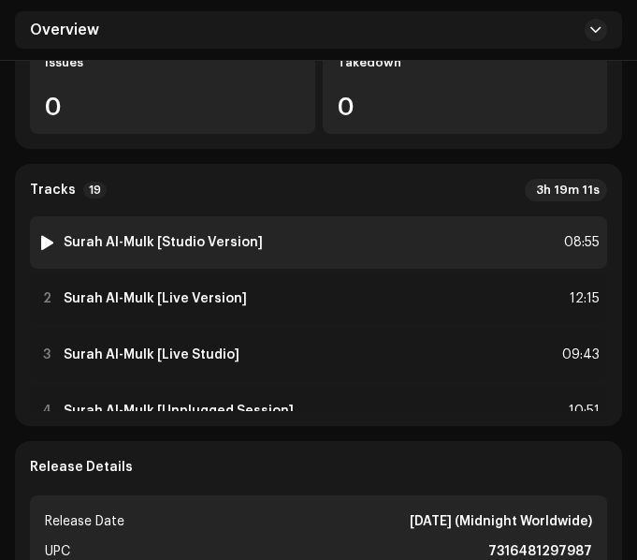
click at [297, 249] on div "1 Surah Al-Mulk [Studio Version] 08:55" at bounding box center [318, 242] width 577 height 52
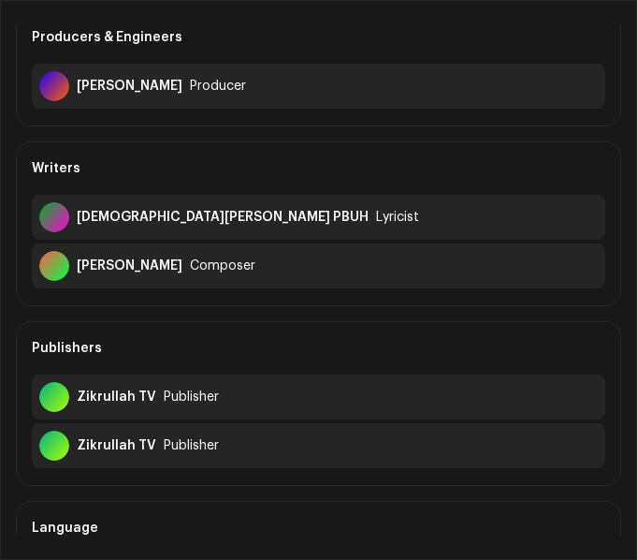
scroll to position [281, 0]
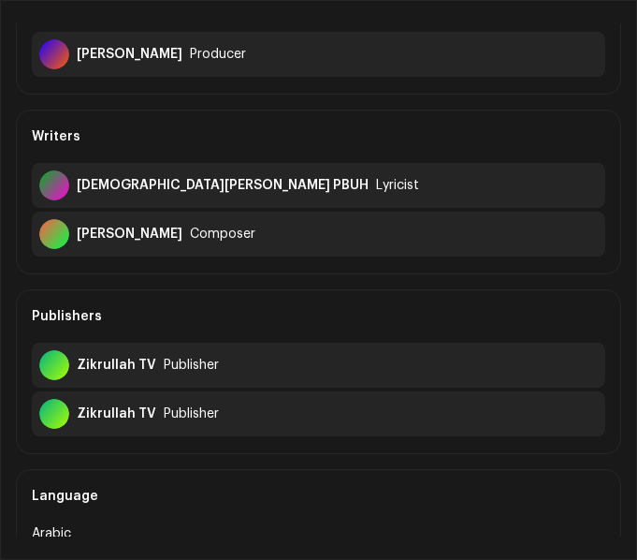
click at [203, 124] on div "Writers" at bounding box center [319, 136] width 574 height 52
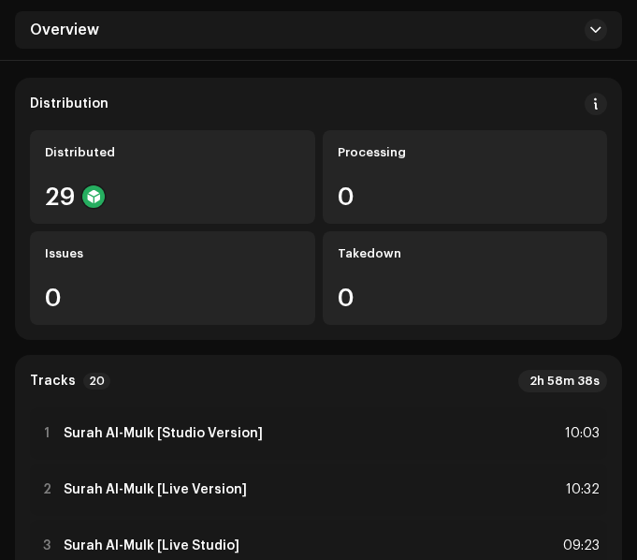
scroll to position [468, 0]
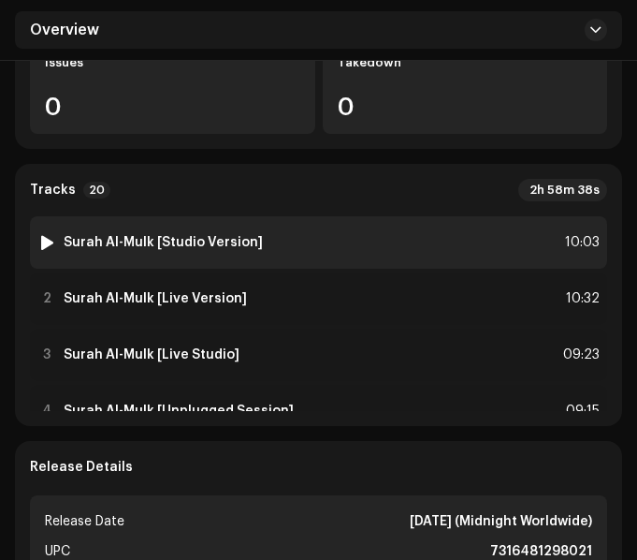
click at [316, 247] on div "1 Surah Al-Mulk [Studio Version] 10:03" at bounding box center [318, 242] width 577 height 52
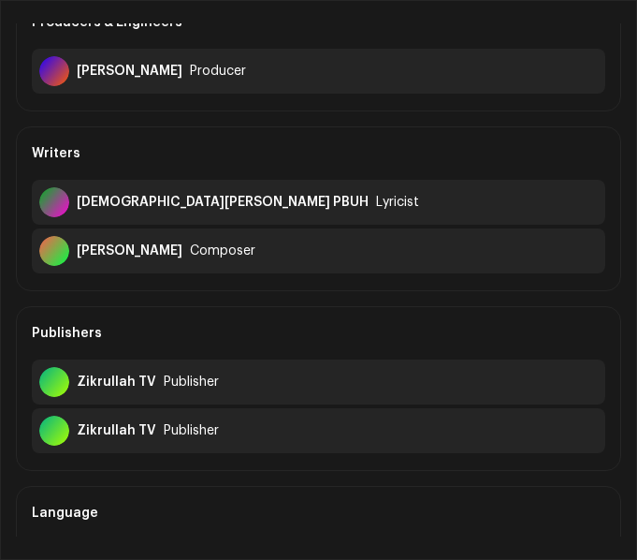
scroll to position [281, 0]
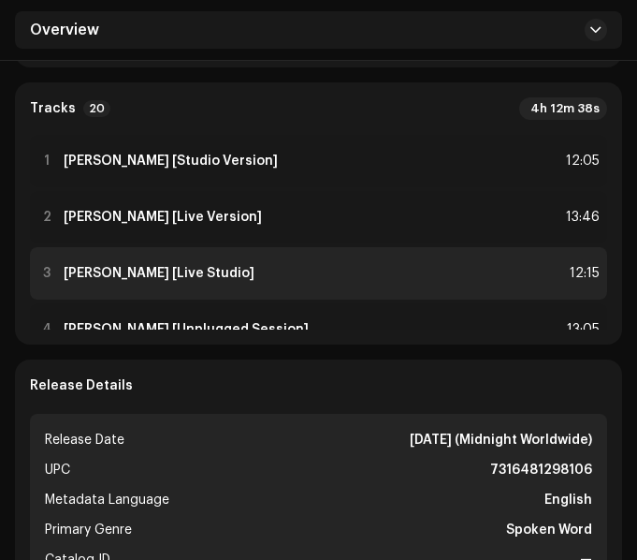
scroll to position [561, 0]
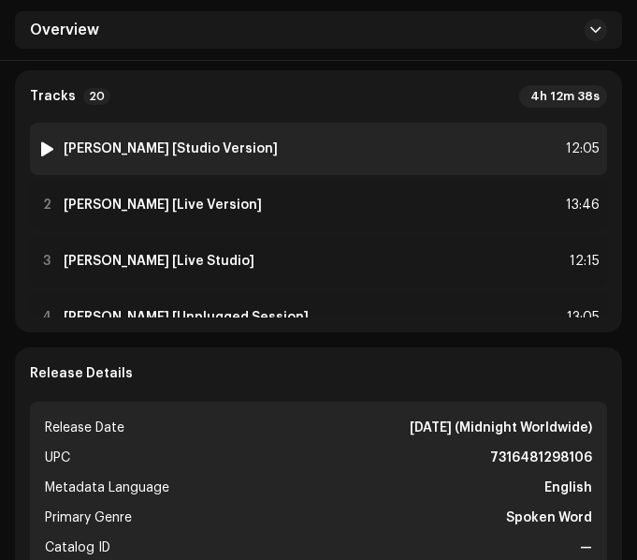
click at [373, 138] on div "1 [PERSON_NAME] [Studio Version] 12:05" at bounding box center [318, 149] width 577 height 52
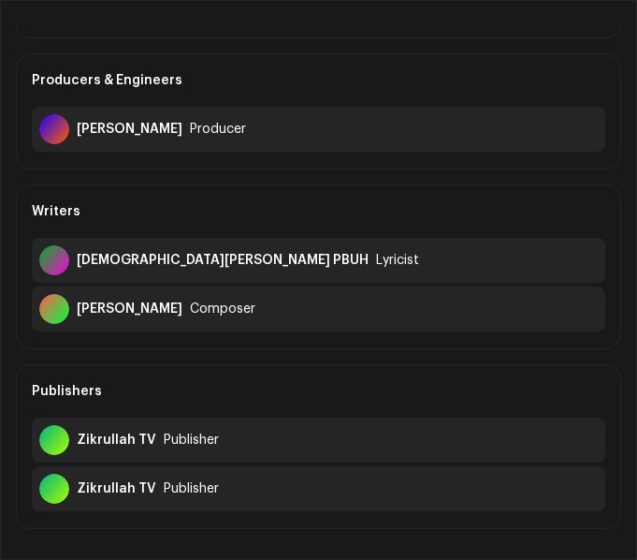
scroll to position [281, 0]
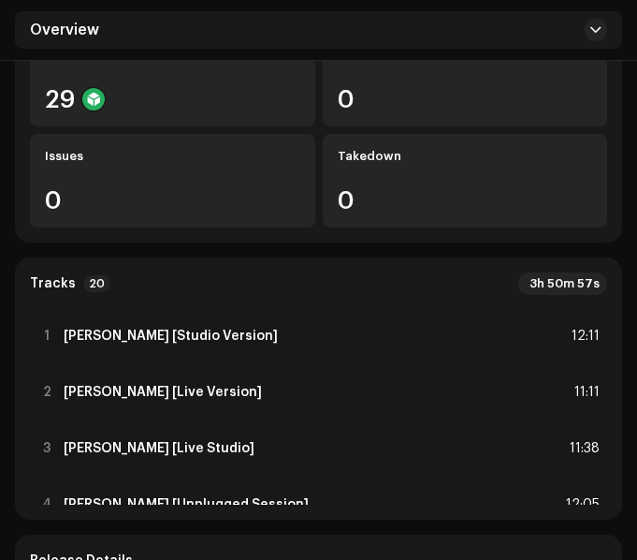
scroll to position [468, 0]
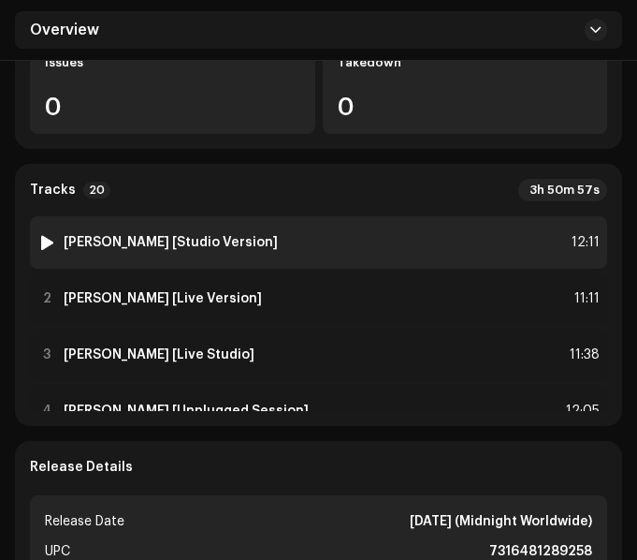
click at [328, 244] on div "1 [PERSON_NAME] [Studio Version] 12:11" at bounding box center [318, 242] width 577 height 52
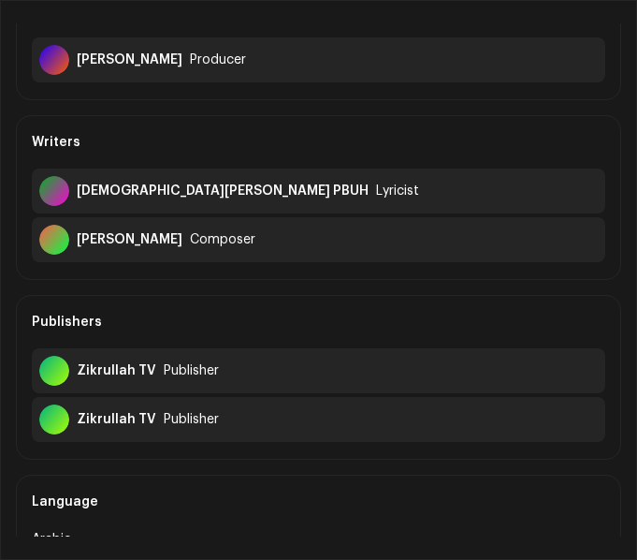
scroll to position [281, 0]
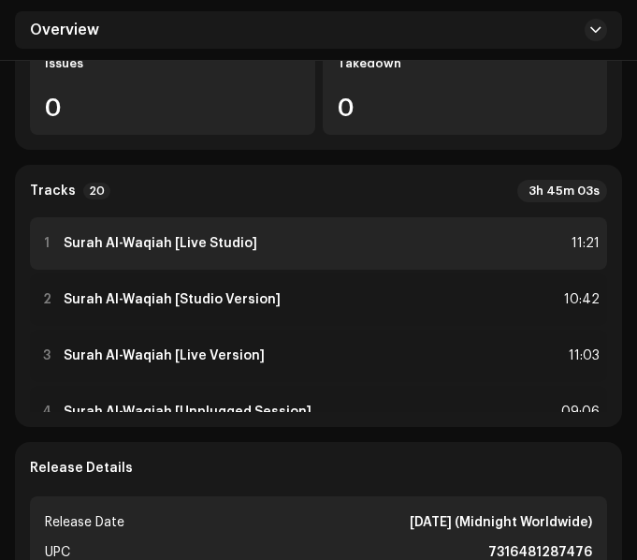
scroll to position [468, 0]
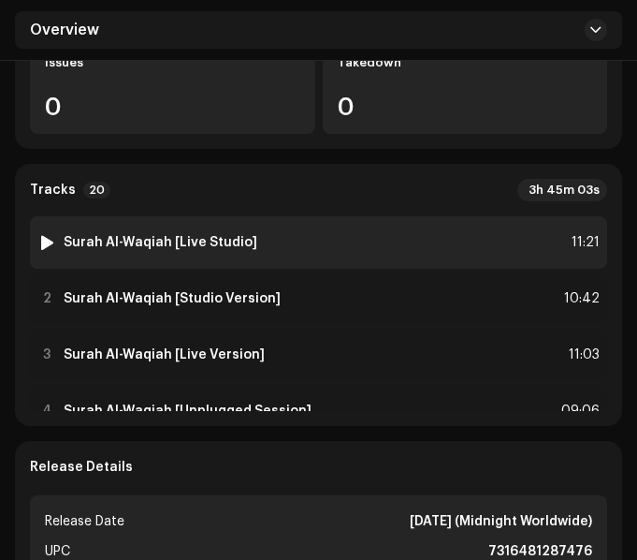
click at [323, 241] on div "1 Surah Al-Waqiah [Live Studio] 11:21" at bounding box center [318, 242] width 577 height 52
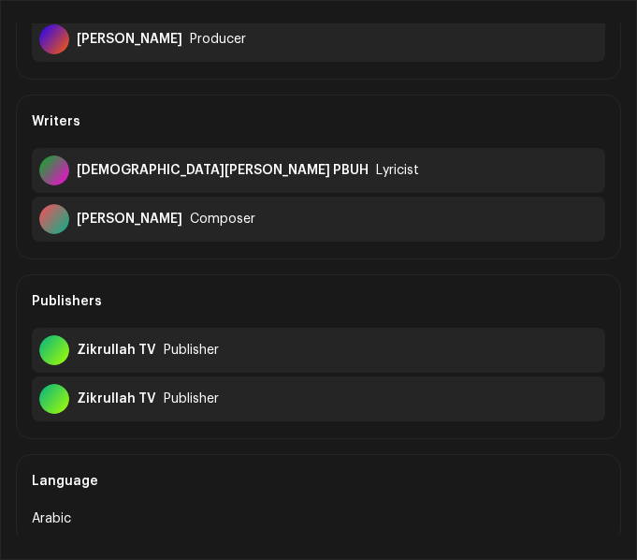
scroll to position [281, 0]
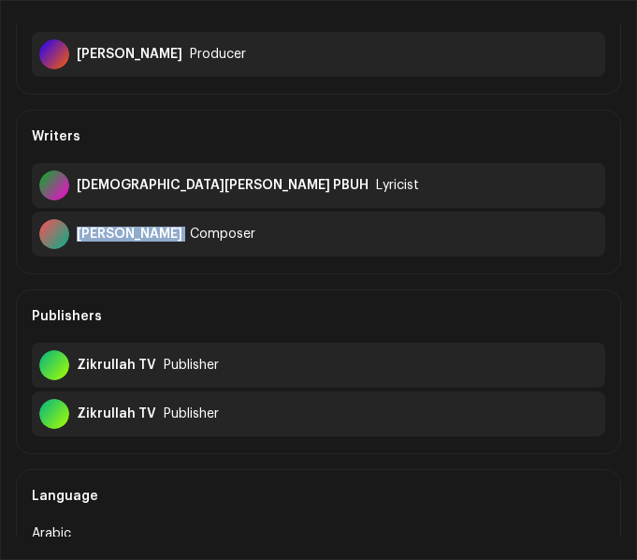
drag, startPoint x: 78, startPoint y: 231, endPoint x: 201, endPoint y: 257, distance: 126.3
click at [201, 257] on div "Writers Prophet Muhammad PBUH Lyricist Muhammad Hamza Composer" at bounding box center [318, 191] width 605 height 165
copy div "[PERSON_NAME]"
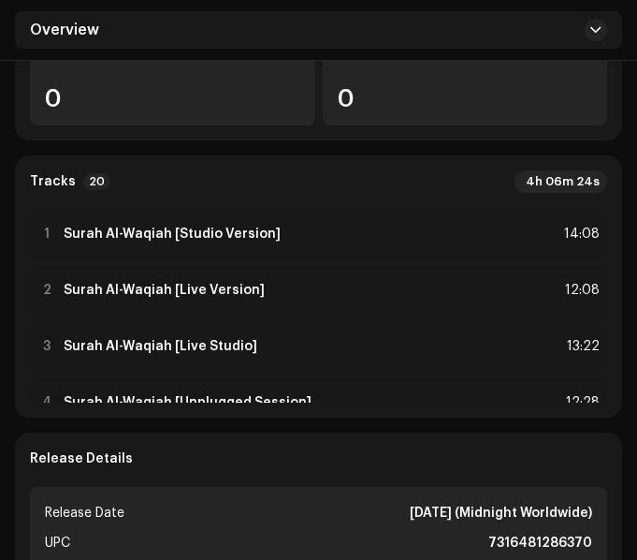
scroll to position [468, 0]
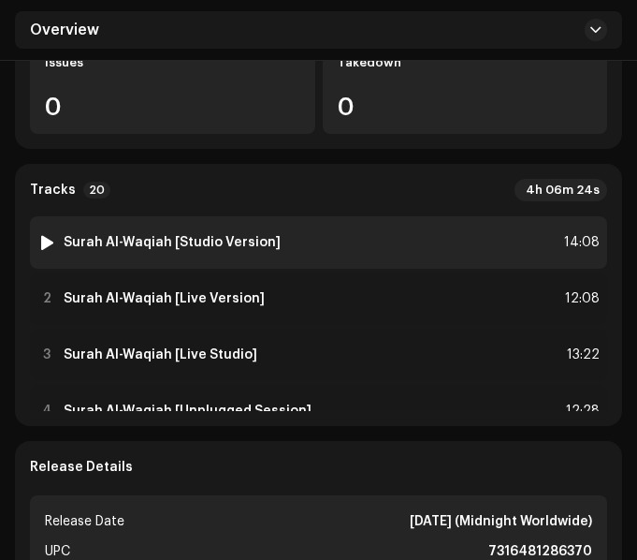
click at [371, 240] on div "1 Surah Al-Waqiah [Studio Version] 14:08" at bounding box center [318, 242] width 577 height 52
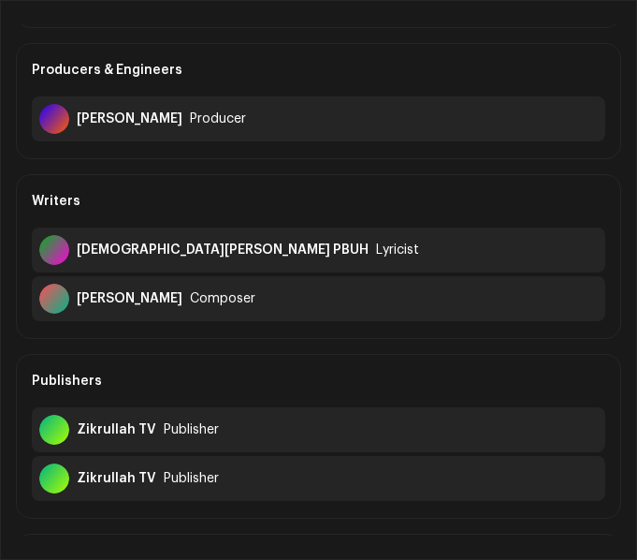
scroll to position [281, 0]
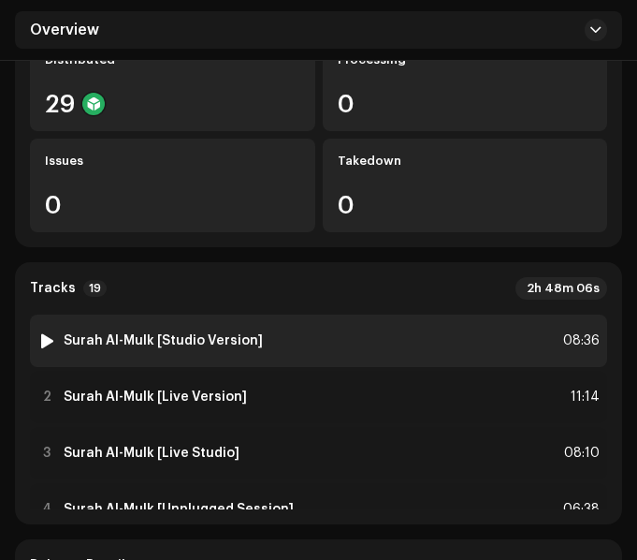
scroll to position [374, 0]
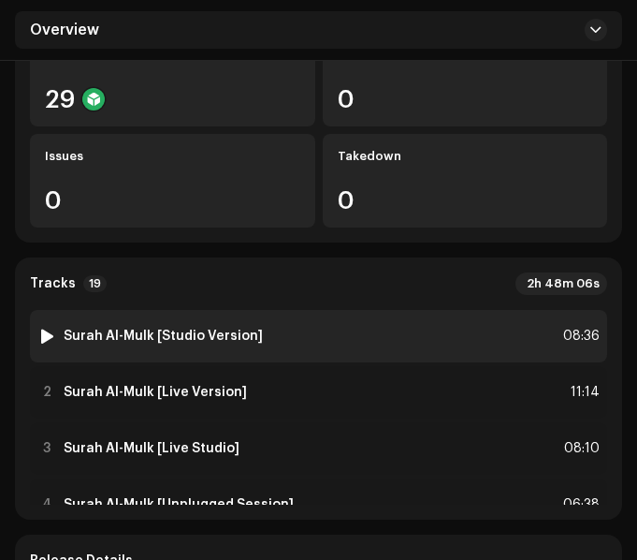
click at [303, 341] on div "1 Surah Al-Mulk [Studio Version] 08:36" at bounding box center [318, 336] width 577 height 52
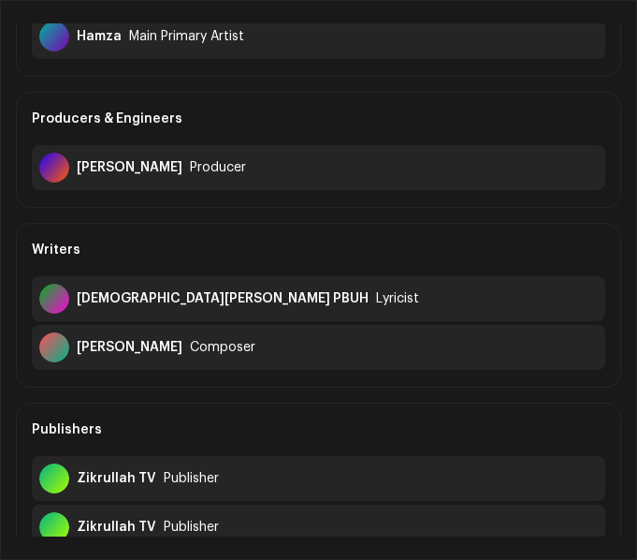
scroll to position [187, 0]
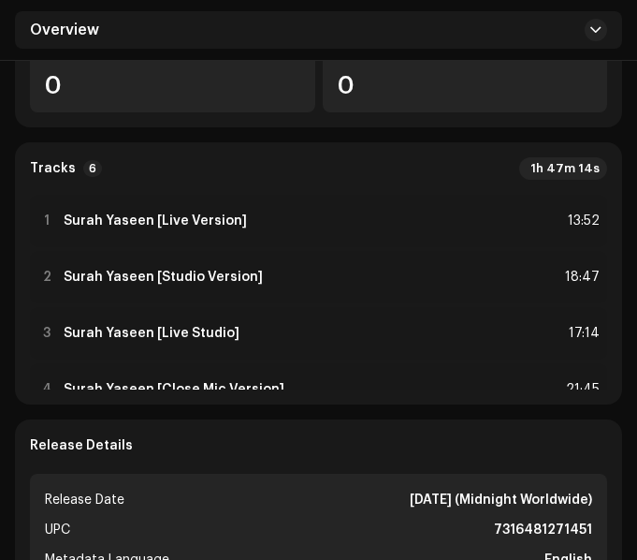
scroll to position [468, 0]
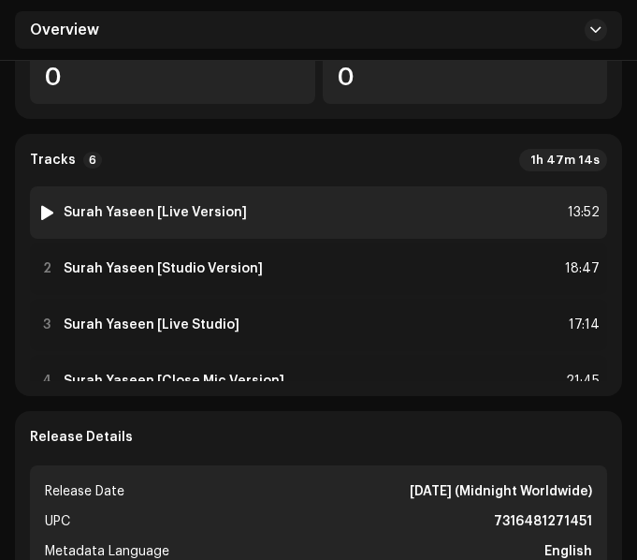
click at [329, 215] on div "1 Surah Yaseen [Live Version] 13:52" at bounding box center [318, 212] width 577 height 52
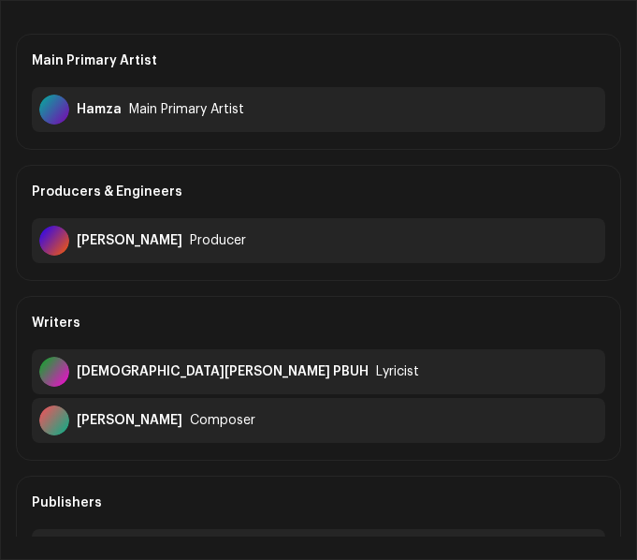
scroll to position [187, 0]
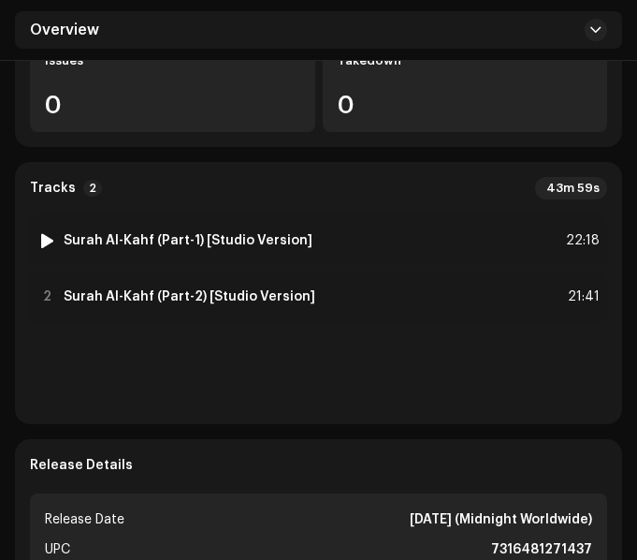
click at [382, 258] on div "1 Surah Al-Kahf (Part-1) [Studio Version] 22:18" at bounding box center [318, 240] width 577 height 52
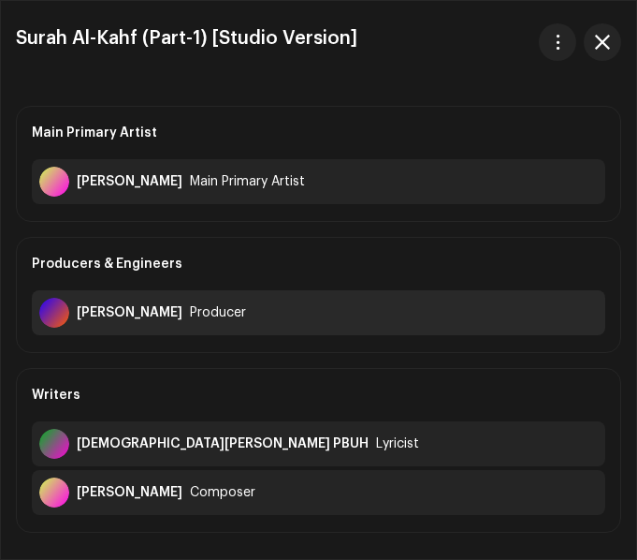
scroll to position [94, 0]
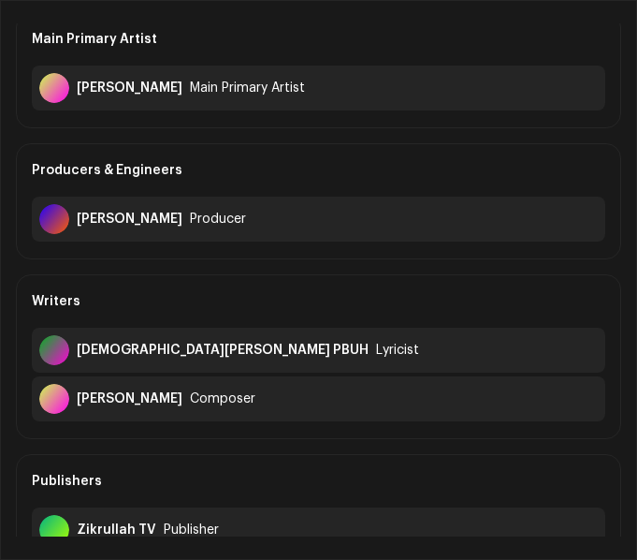
drag, startPoint x: 78, startPoint y: 399, endPoint x: 173, endPoint y: 410, distance: 96.1
click at [173, 410] on div "Omor Bin Yasin Composer" at bounding box center [319, 398] width 574 height 45
copy div "Omor Bin Yasin"
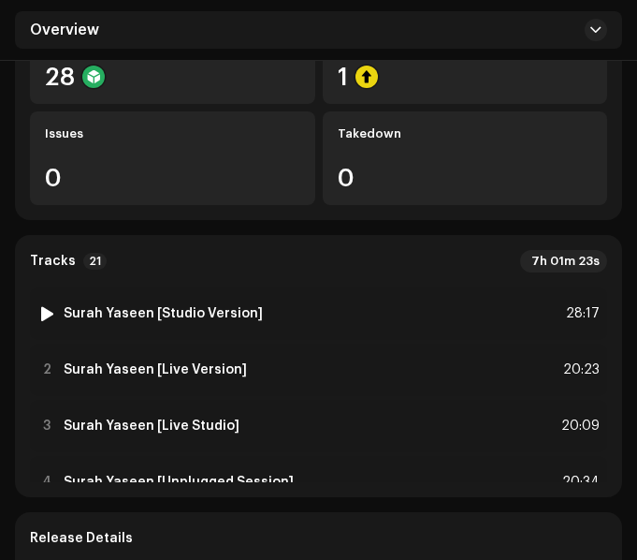
scroll to position [468, 0]
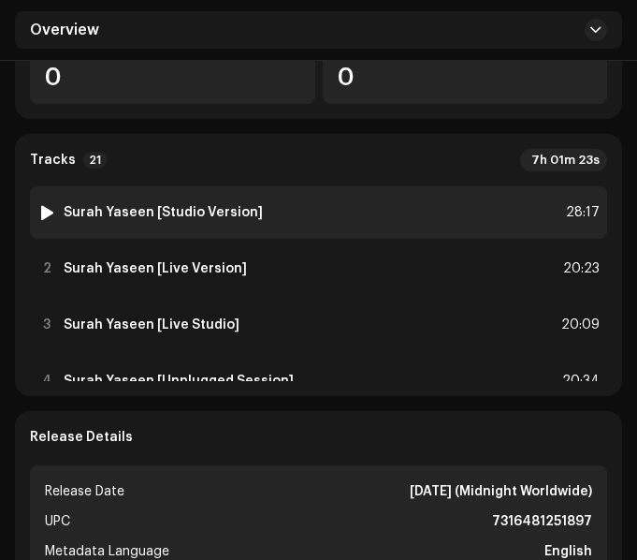
click at [342, 218] on div "1 Surah Yaseen [Studio Version] 28:17" at bounding box center [318, 212] width 577 height 52
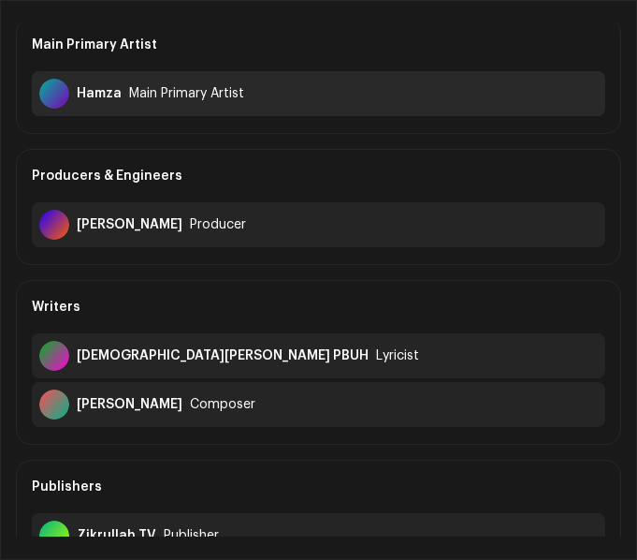
scroll to position [0, 0]
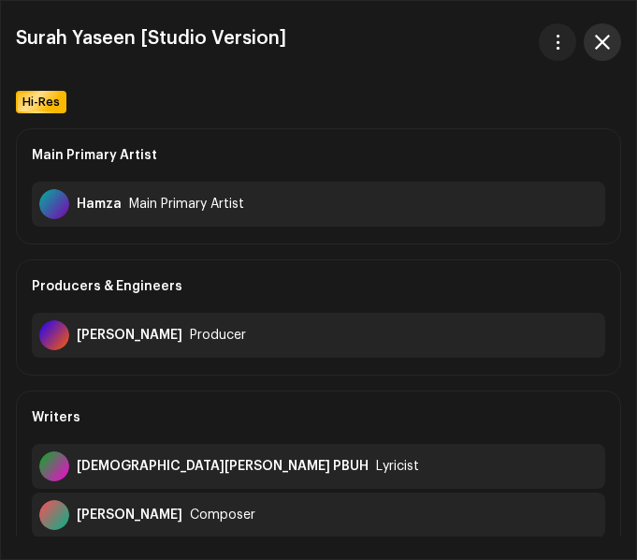
click at [610, 43] on button "button" at bounding box center [602, 41] width 37 height 37
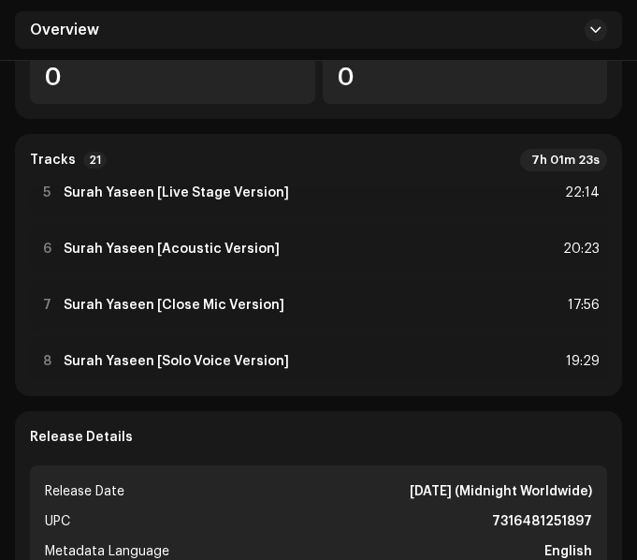
scroll to position [374, 0]
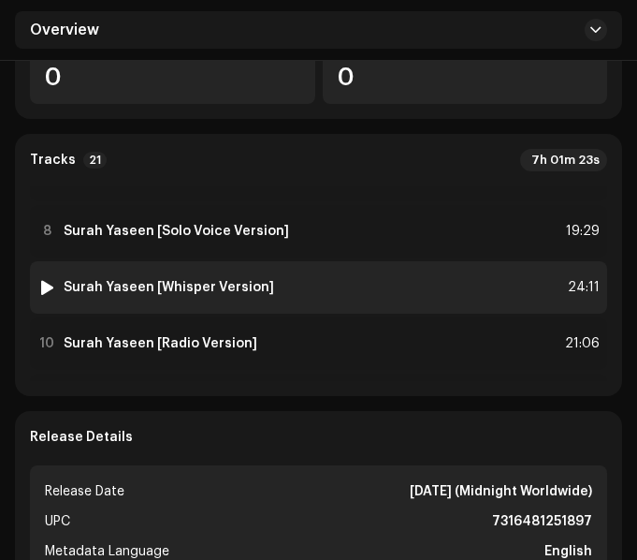
click at [404, 277] on div "9 Surah Yaseen [Whisper Version] 24:11" at bounding box center [318, 287] width 577 height 52
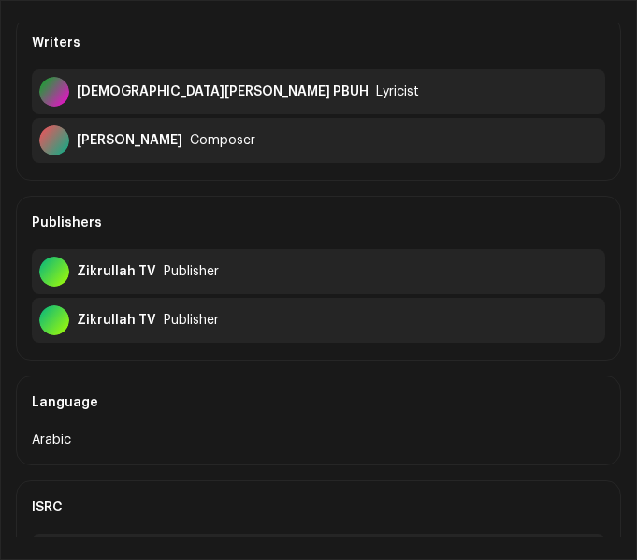
scroll to position [0, 0]
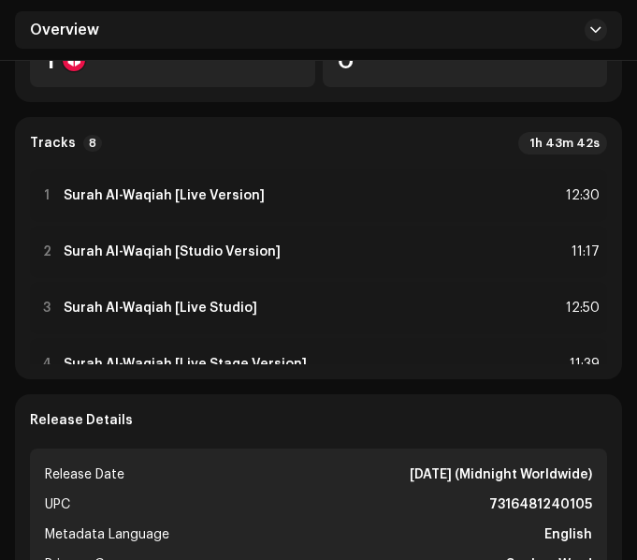
scroll to position [374, 0]
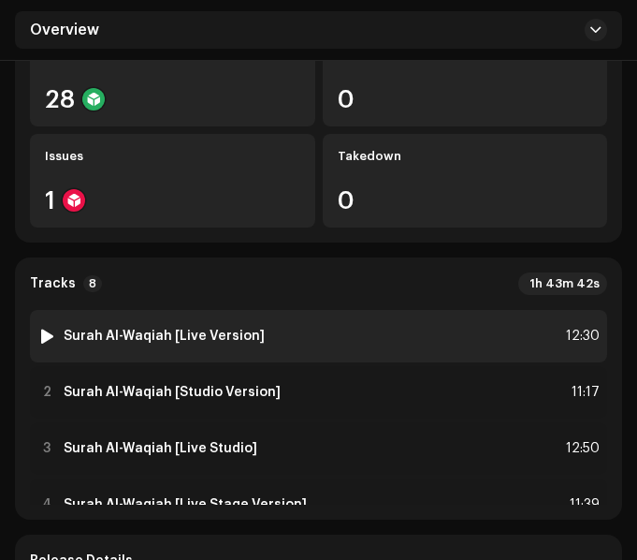
click at [447, 349] on div "1 Surah Al-Waqiah [Live Version] 12:30" at bounding box center [318, 336] width 577 height 52
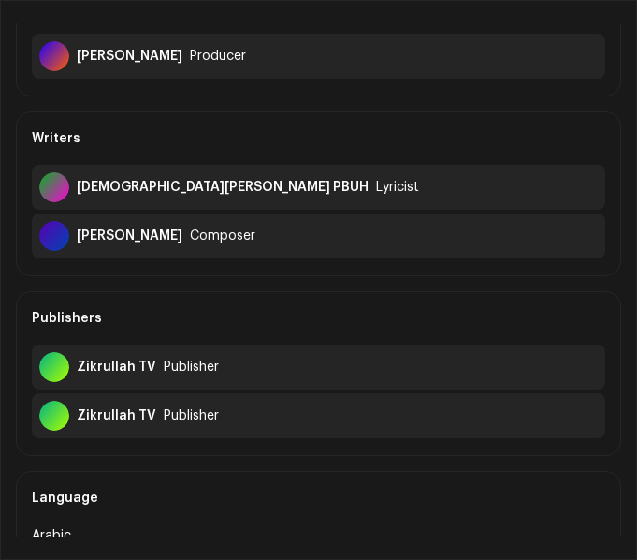
scroll to position [281, 0]
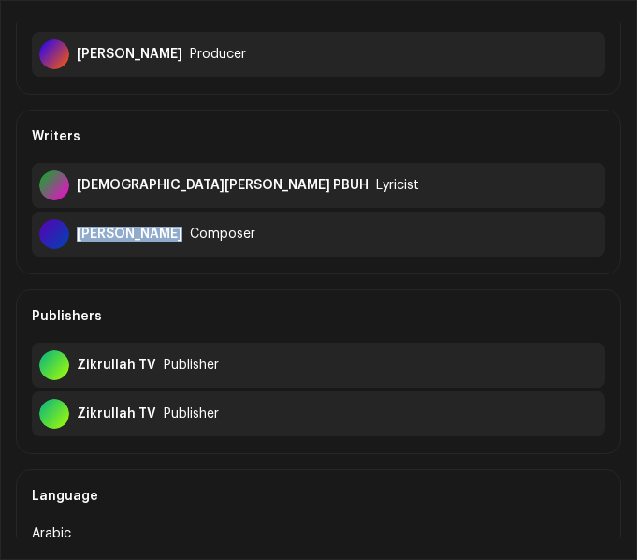
drag, startPoint x: 77, startPoint y: 231, endPoint x: 167, endPoint y: 253, distance: 92.4
click at [167, 253] on div "[PERSON_NAME] Composer" at bounding box center [319, 233] width 574 height 45
copy div "[PERSON_NAME]"
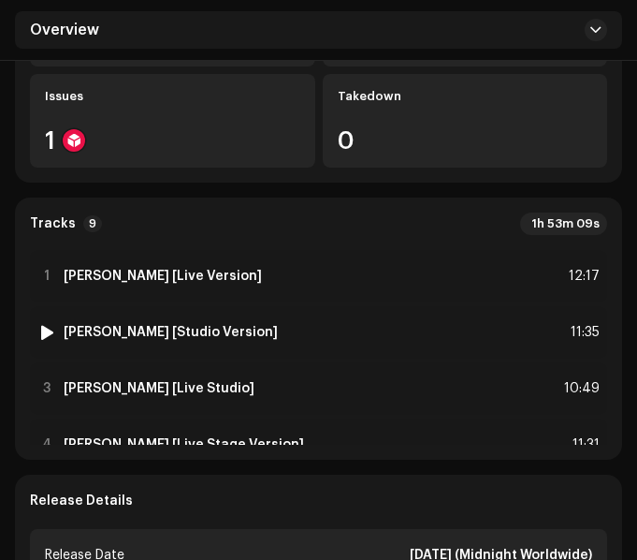
scroll to position [468, 0]
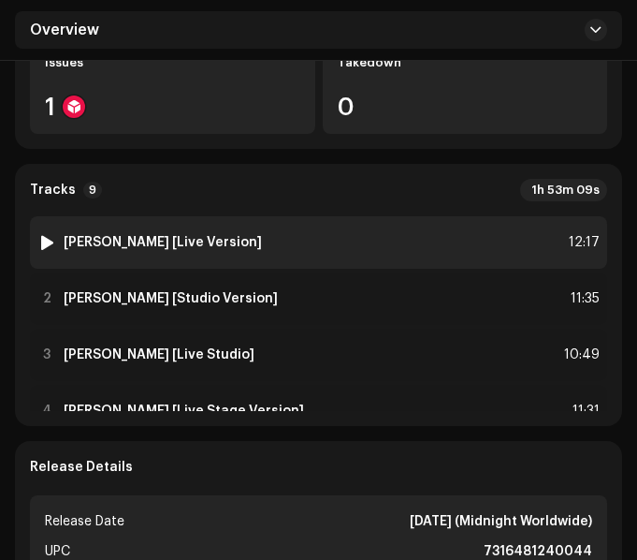
click at [327, 242] on div "1 [PERSON_NAME] [Live Version] 12:17" at bounding box center [318, 242] width 577 height 52
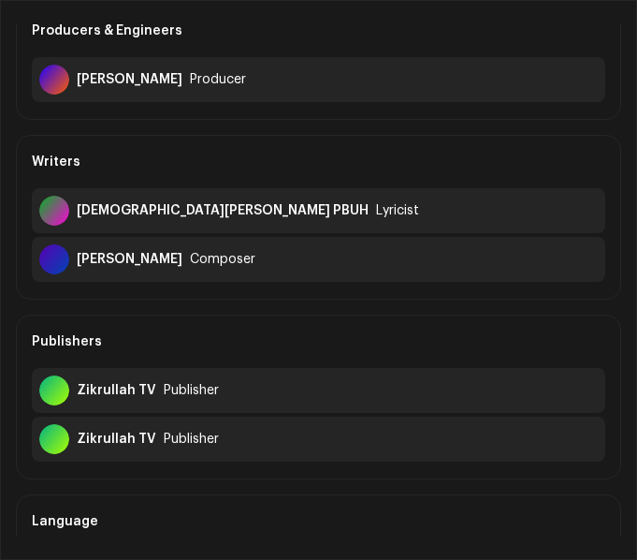
scroll to position [281, 0]
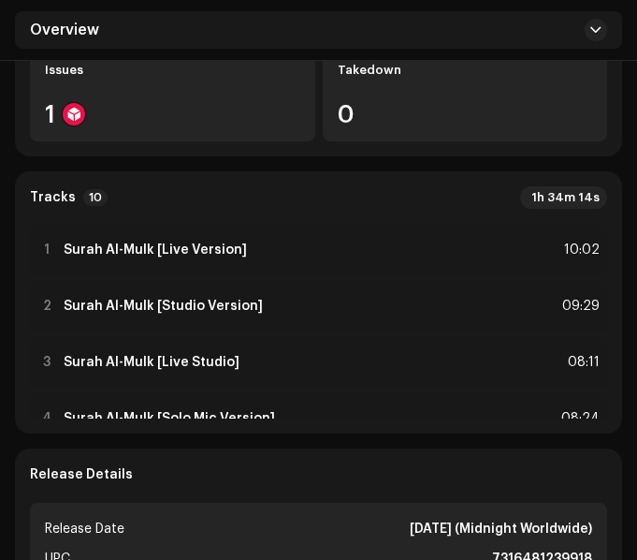
scroll to position [468, 0]
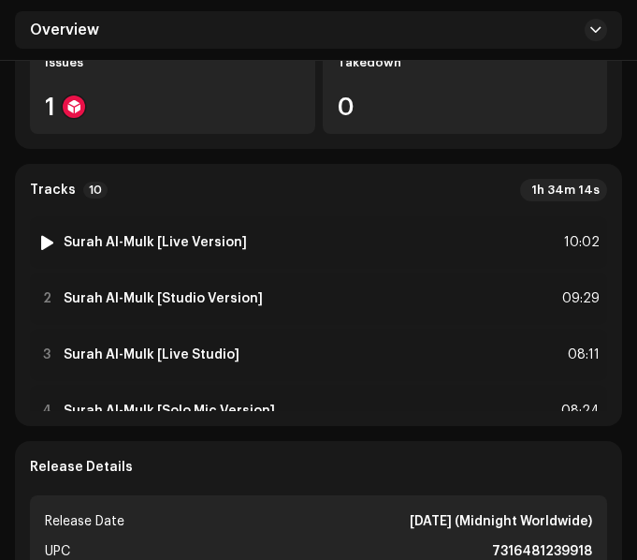
click at [302, 243] on div "1 Surah Al-Mulk [Live Version] 10:02" at bounding box center [318, 242] width 577 height 52
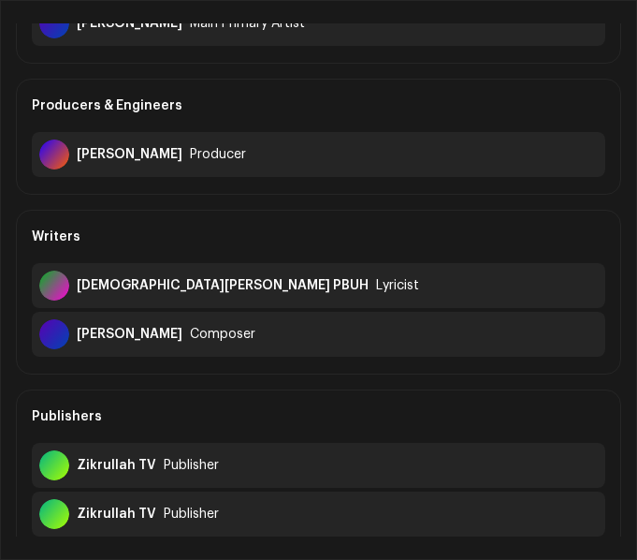
scroll to position [187, 0]
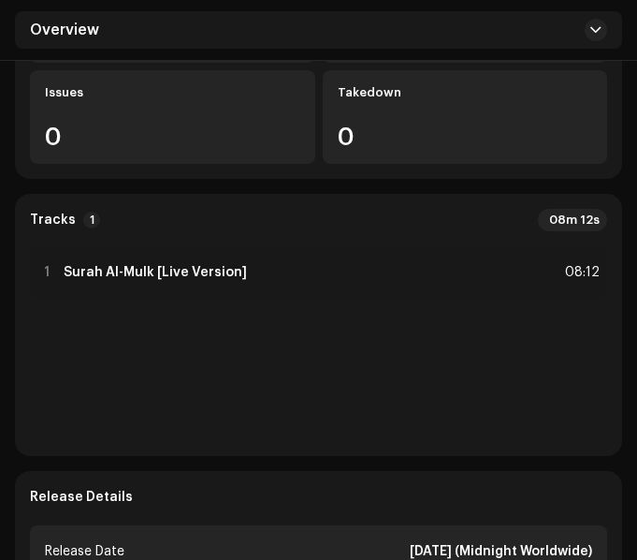
scroll to position [561, 0]
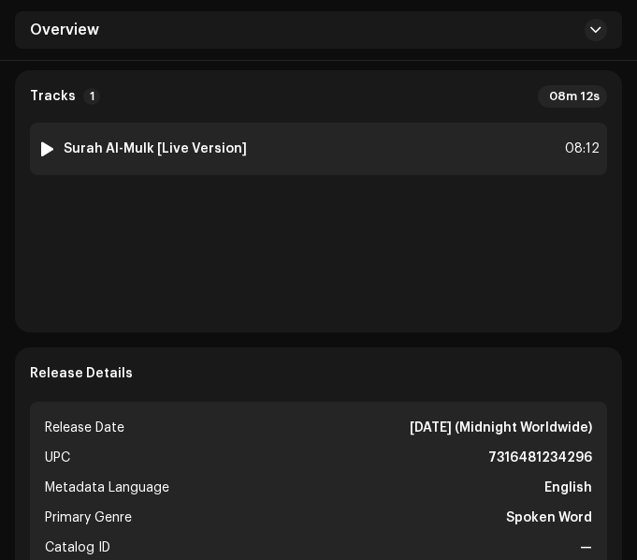
click at [344, 152] on div "1 Surah Al-Mulk [Live Version] 08:12" at bounding box center [318, 149] width 577 height 52
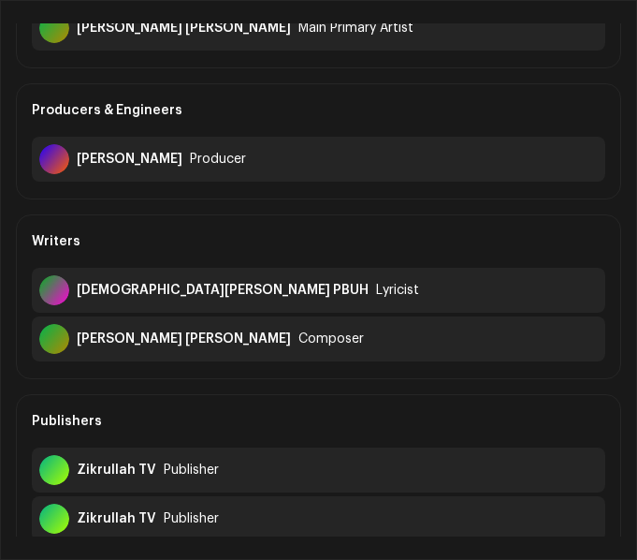
scroll to position [281, 0]
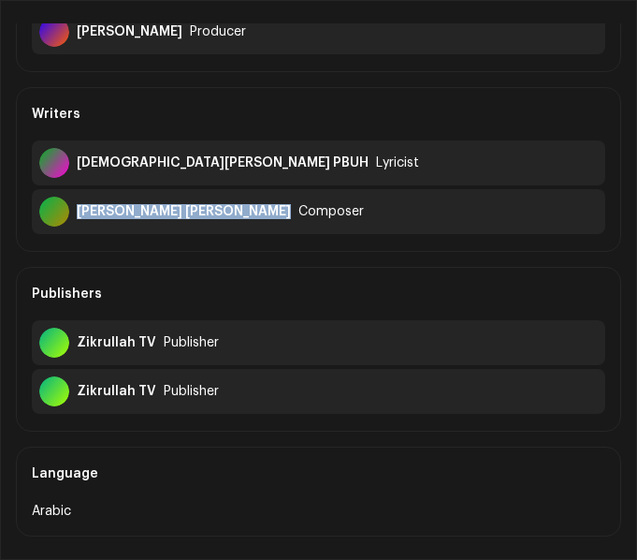
drag, startPoint x: 77, startPoint y: 208, endPoint x: 266, endPoint y: 229, distance: 190.2
click at [266, 229] on div "[PERSON_NAME] [PERSON_NAME] Composer" at bounding box center [319, 211] width 574 height 45
copy div "[PERSON_NAME] [PERSON_NAME]"
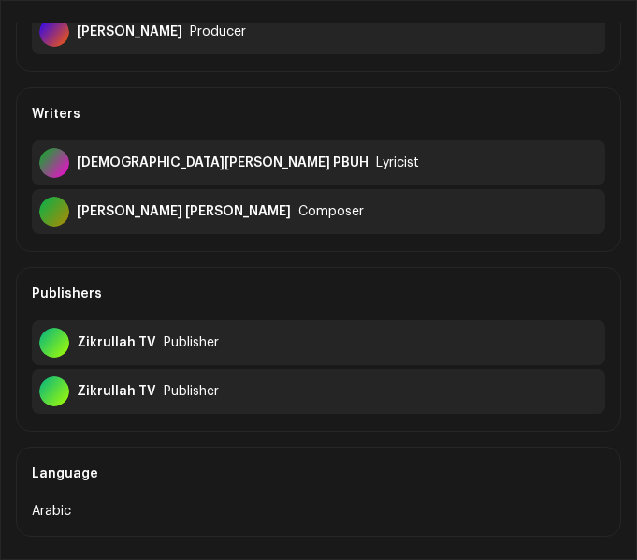
click at [452, 284] on div "Publishers" at bounding box center [319, 294] width 574 height 52
